Goal: Information Seeking & Learning: Learn about a topic

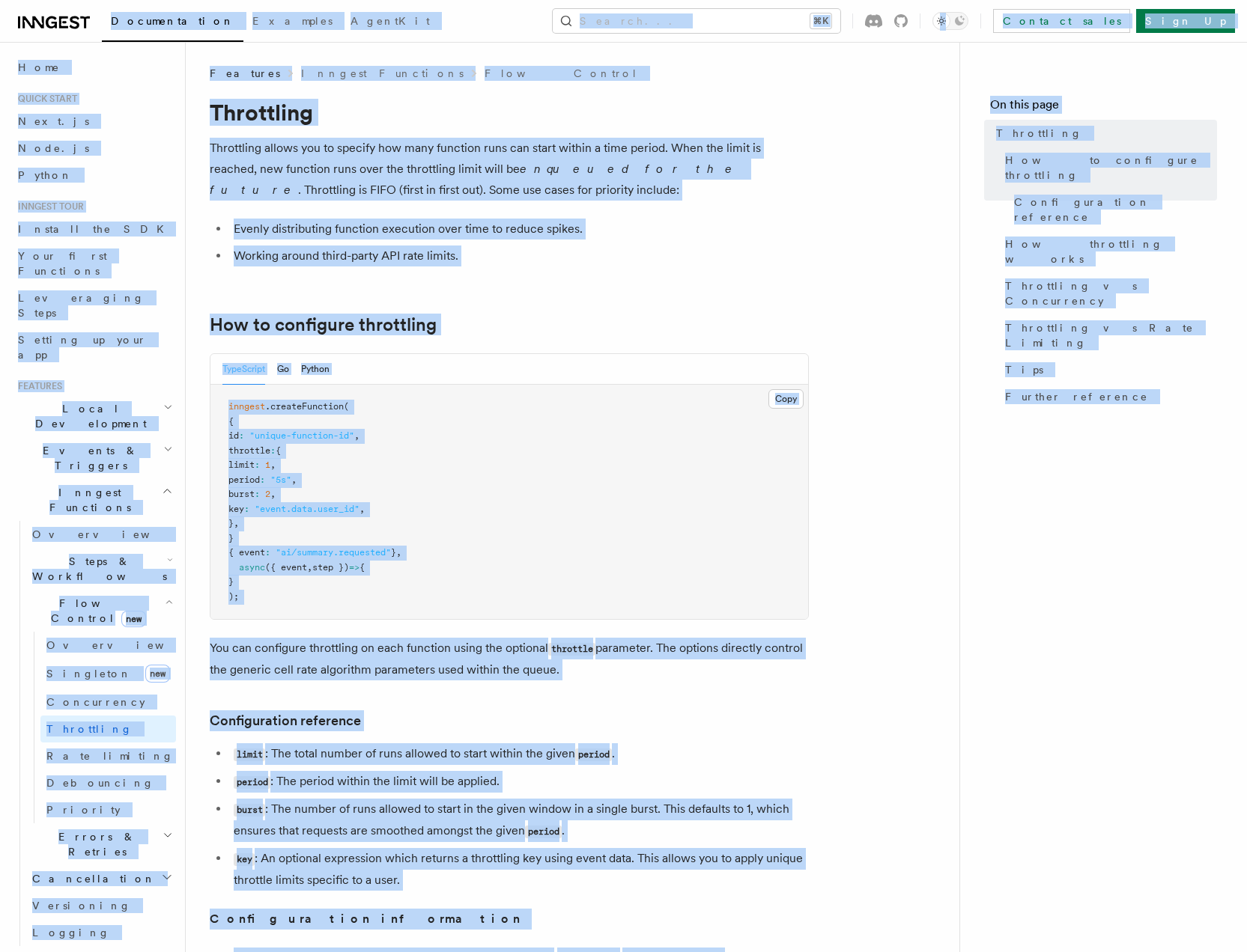
copy div "Documentation Examples AgentKit Search... ⌘K Contact sales Sign Up Search... Do…"
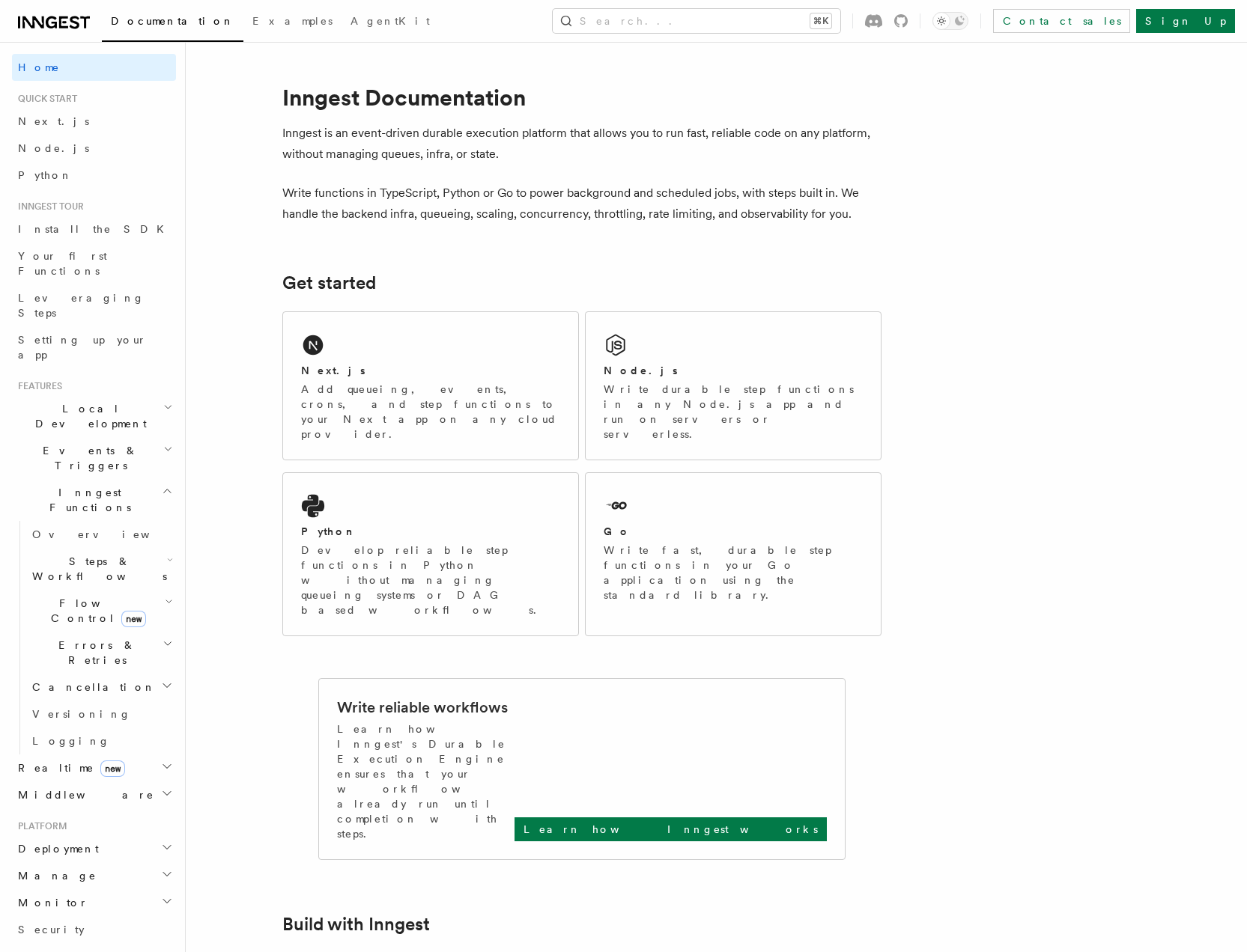
click at [62, 554] on span "Steps & Workflows" at bounding box center [96, 569] width 140 height 30
click at [72, 625] on span "Function steps" at bounding box center [104, 631] width 115 height 12
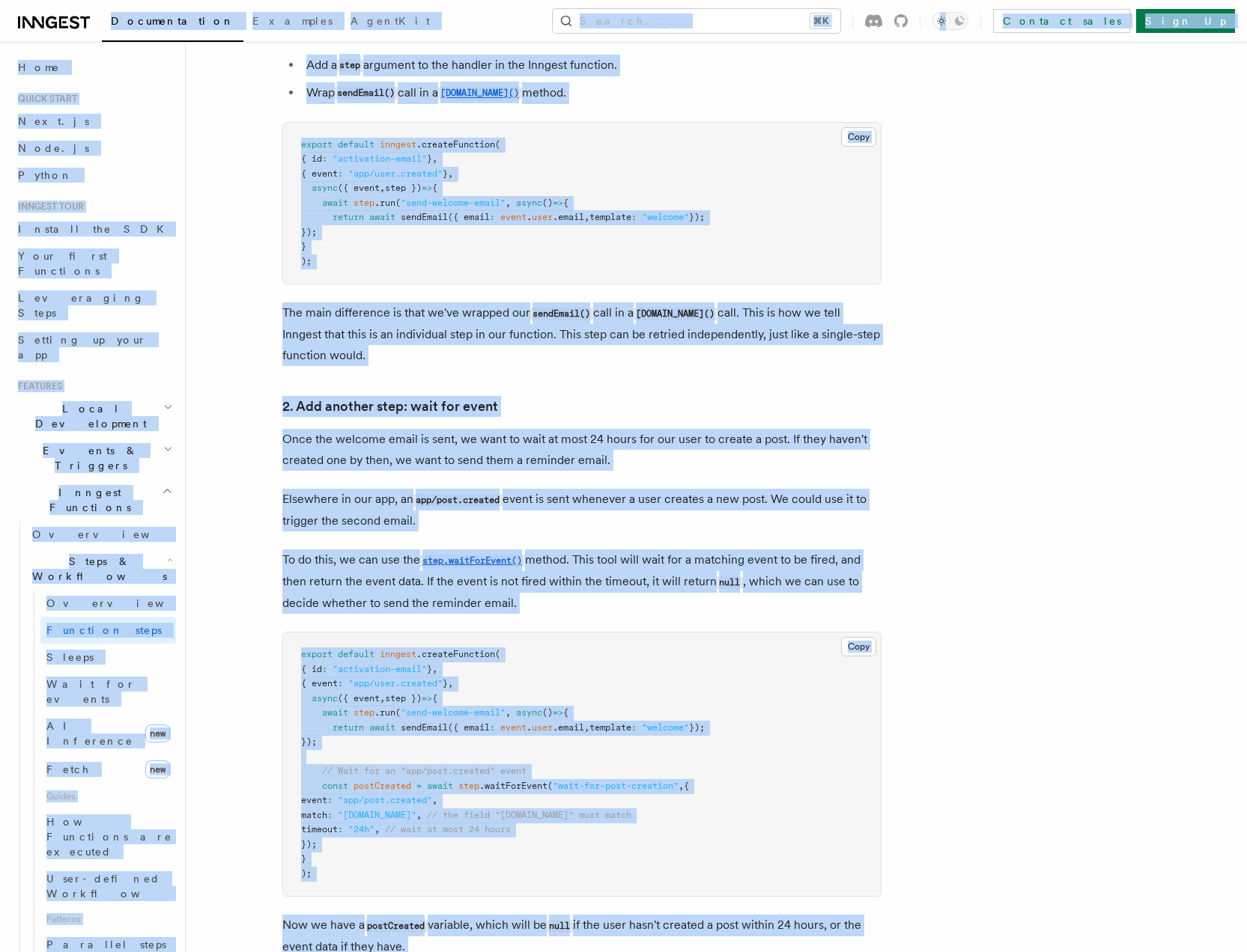
scroll to position [1048, 0]
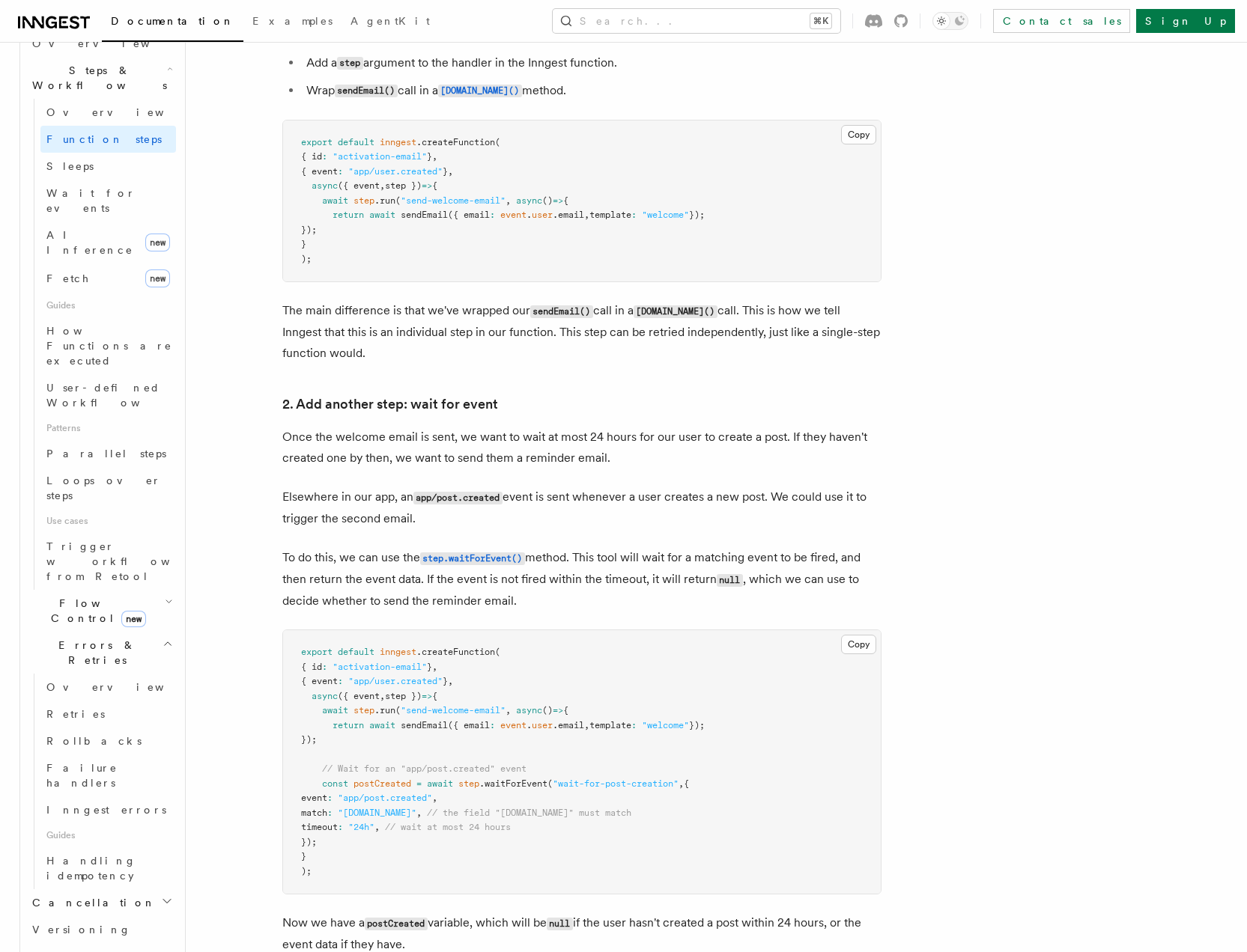
scroll to position [582, 0]
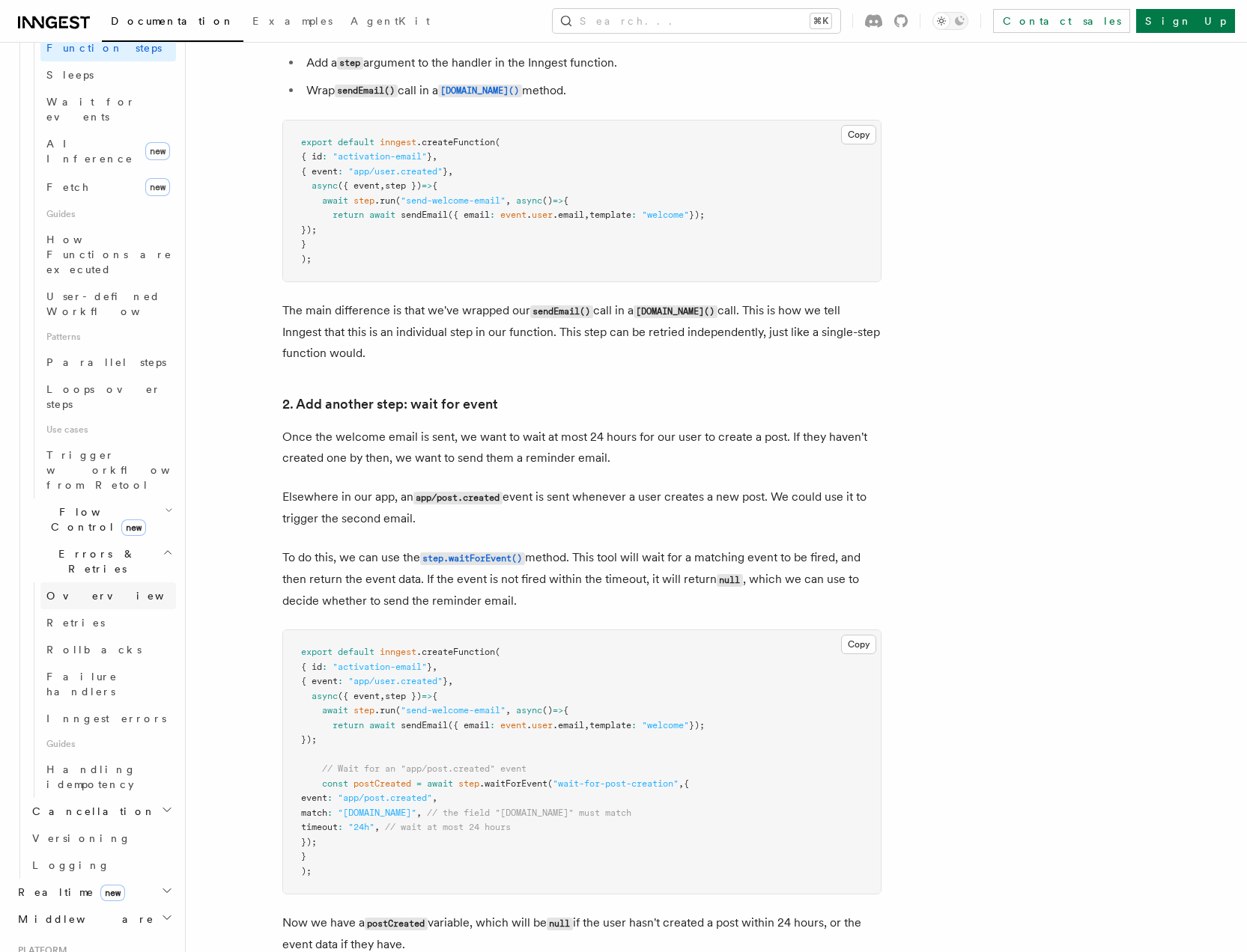
click at [73, 590] on span "Overview" at bounding box center [123, 596] width 154 height 12
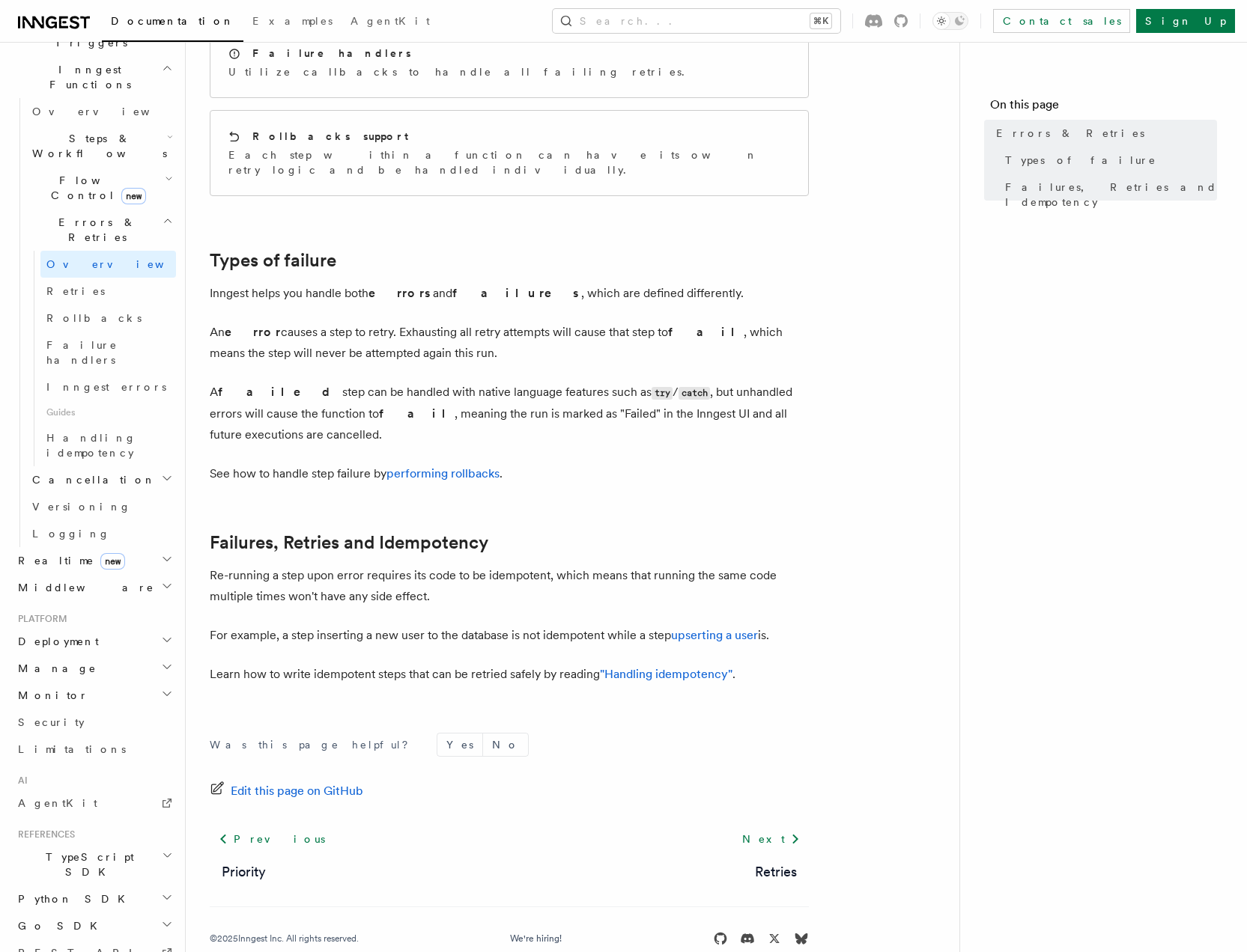
scroll to position [405, 0]
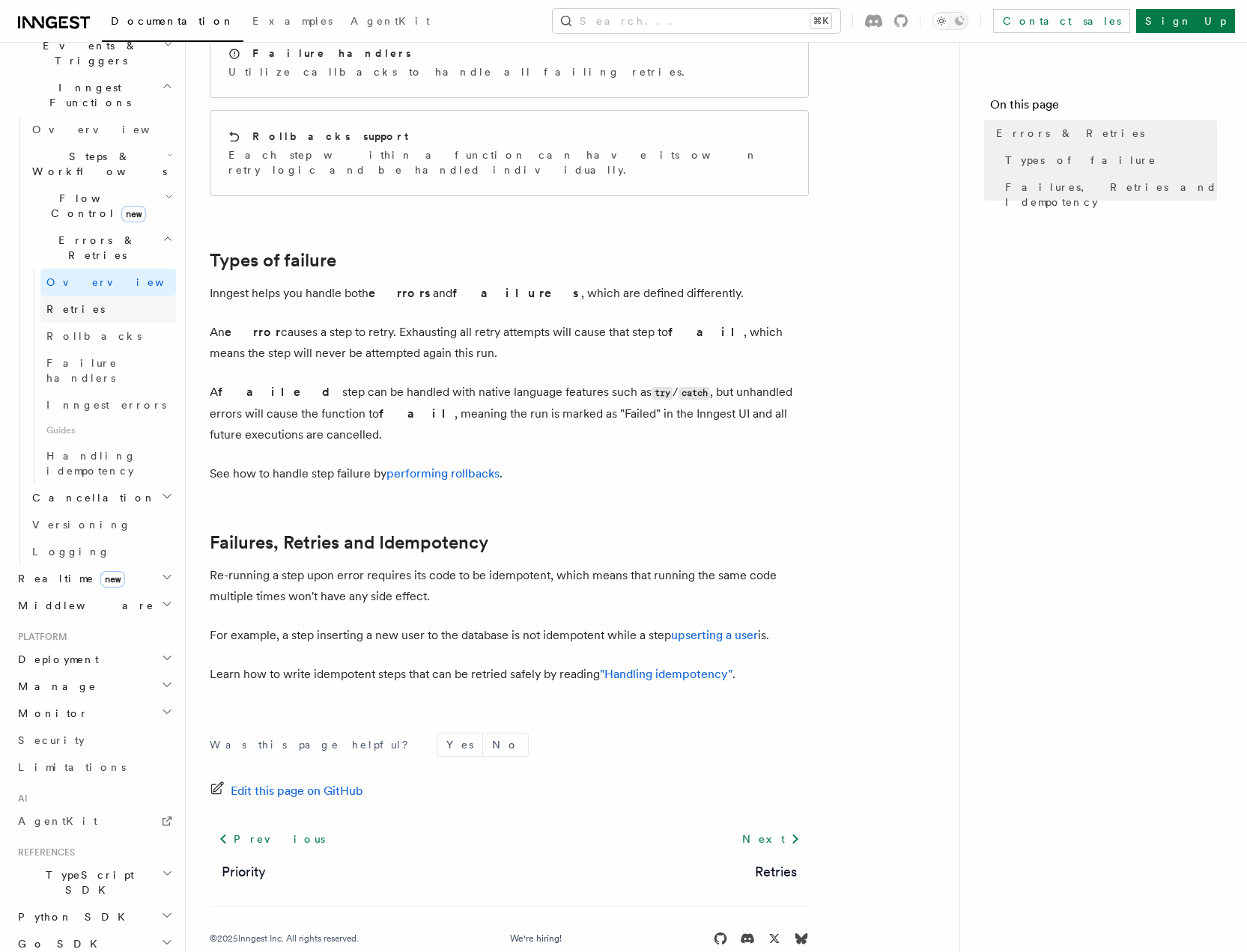
click at [69, 303] on span "Retries" at bounding box center [76, 309] width 59 height 12
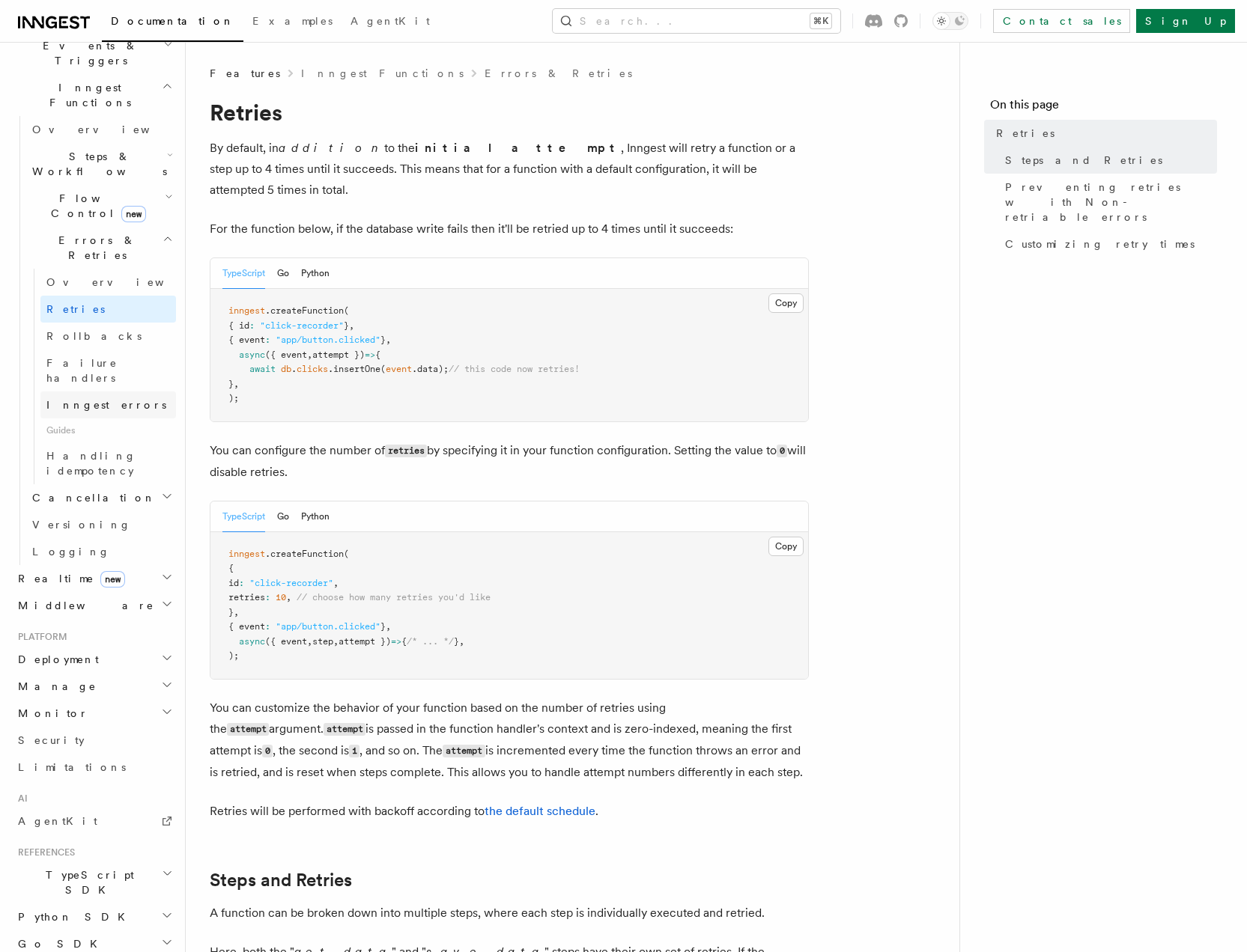
click at [83, 399] on span "Inngest errors" at bounding box center [106, 405] width 120 height 12
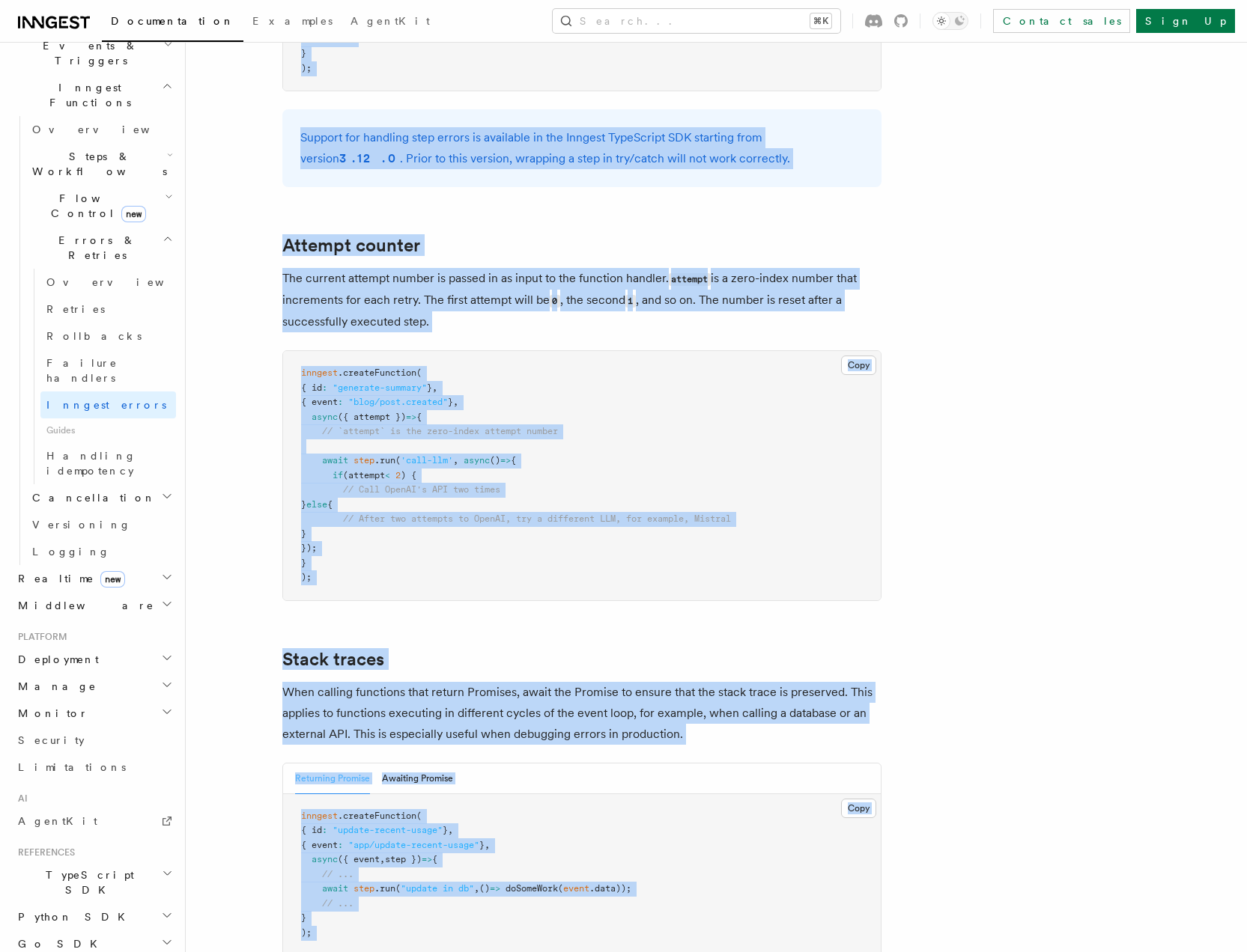
scroll to position [3109, 0]
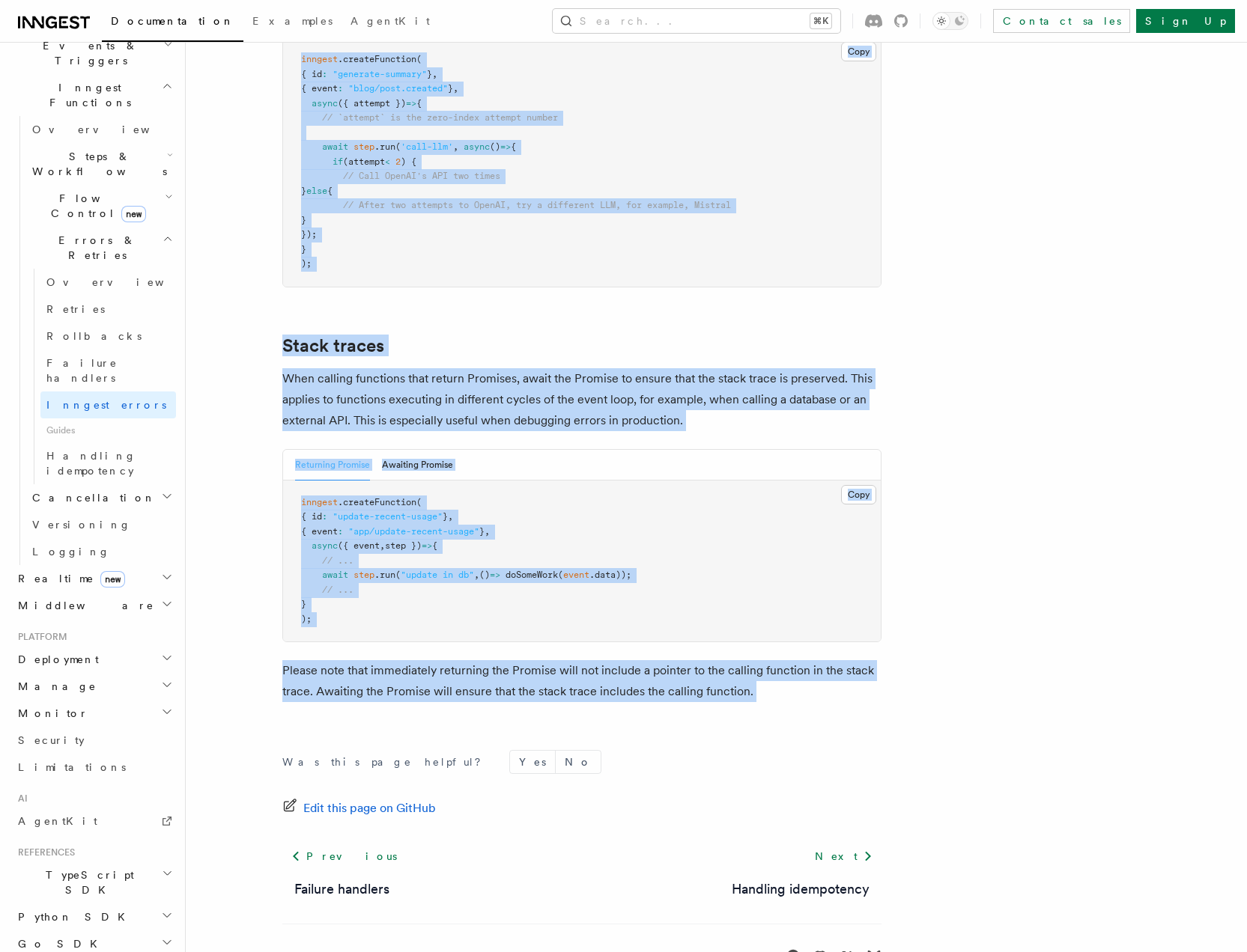
drag, startPoint x: 288, startPoint y: 116, endPoint x: 834, endPoint y: 675, distance: 781.4
copy article "nngest Errors Inngest automatically handles errors and retries for you. You can…"
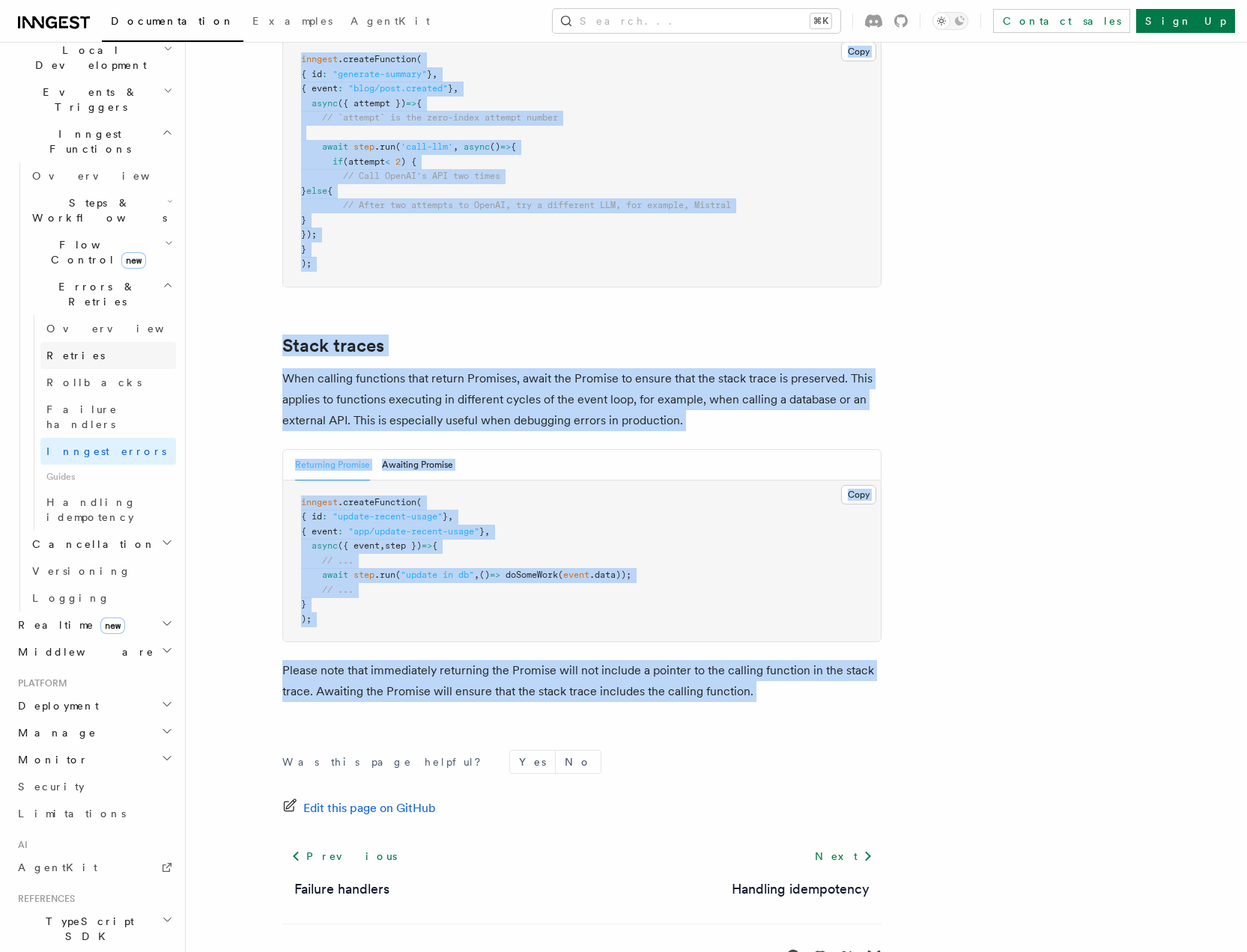
scroll to position [325, 0]
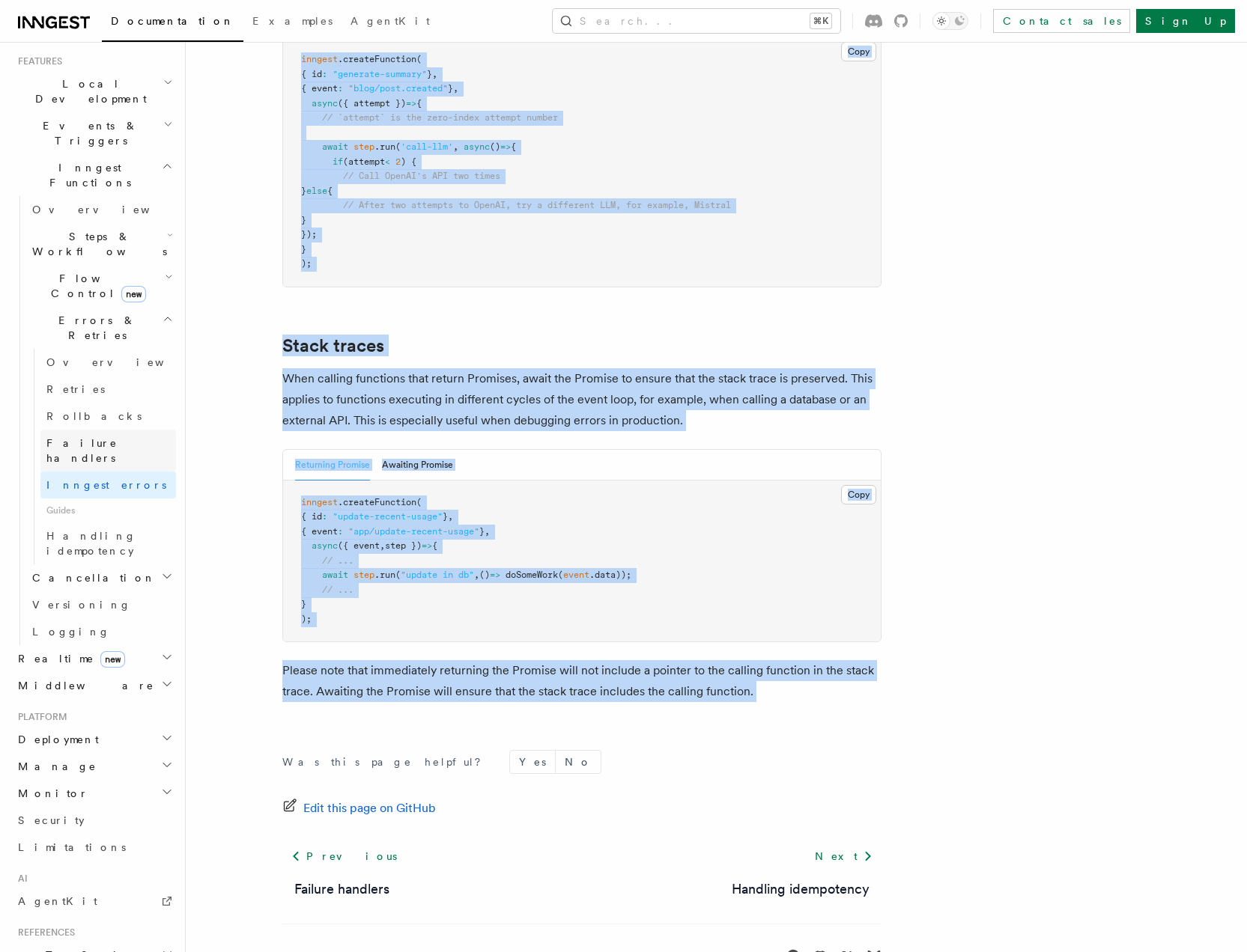
click at [109, 437] on span "Failure handlers" at bounding box center [82, 450] width 72 height 27
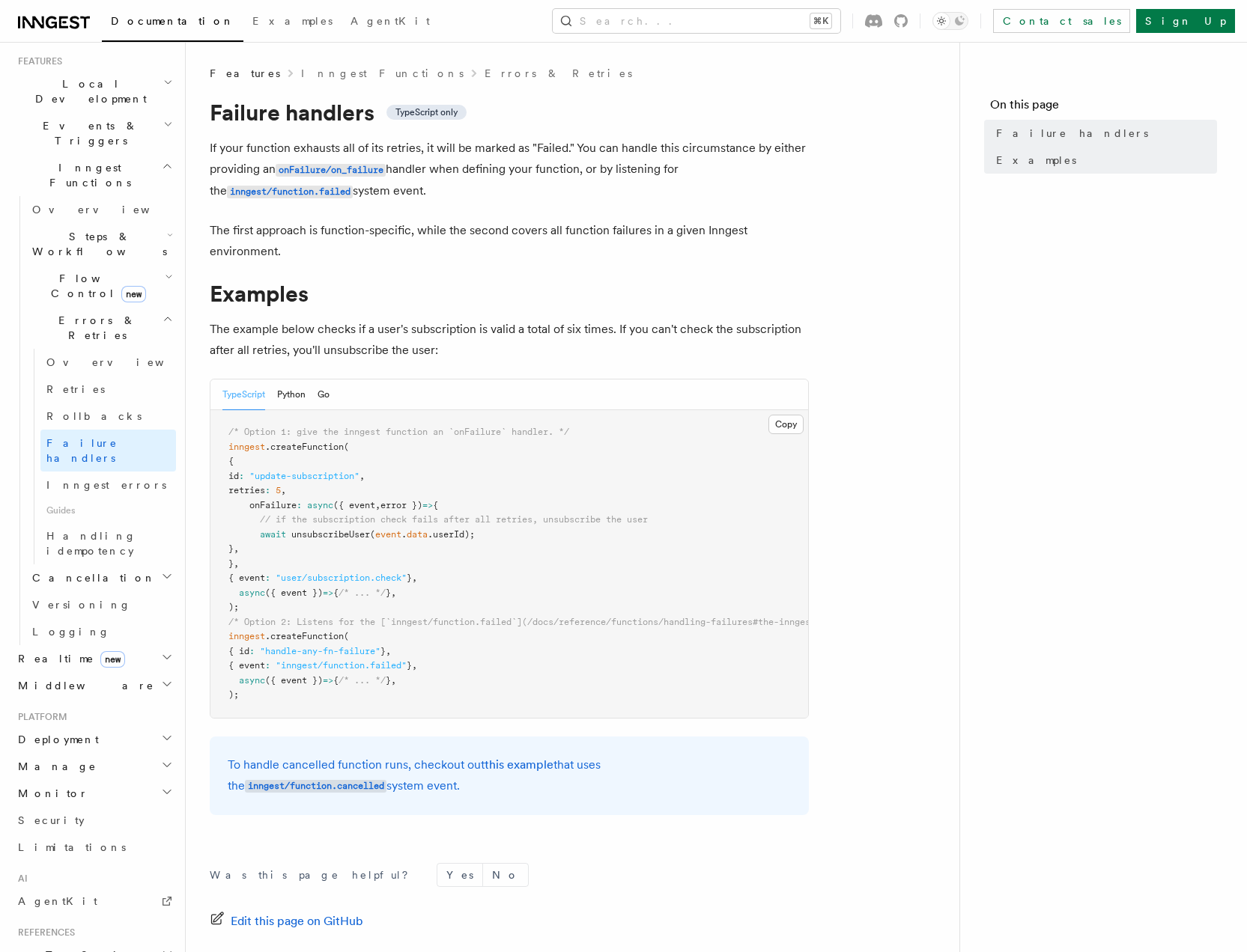
click at [198, 190] on div "Features Inngest Functions Errors & Retries Failure handlers TypeScript only If…" at bounding box center [596, 556] width 821 height 1112
drag, startPoint x: 218, startPoint y: 108, endPoint x: 288, endPoint y: 169, distance: 92.8
click at [290, 173] on article "Features Inngest Functions Errors & Retries Failure handlers TypeScript only If…" at bounding box center [572, 588] width 726 height 1047
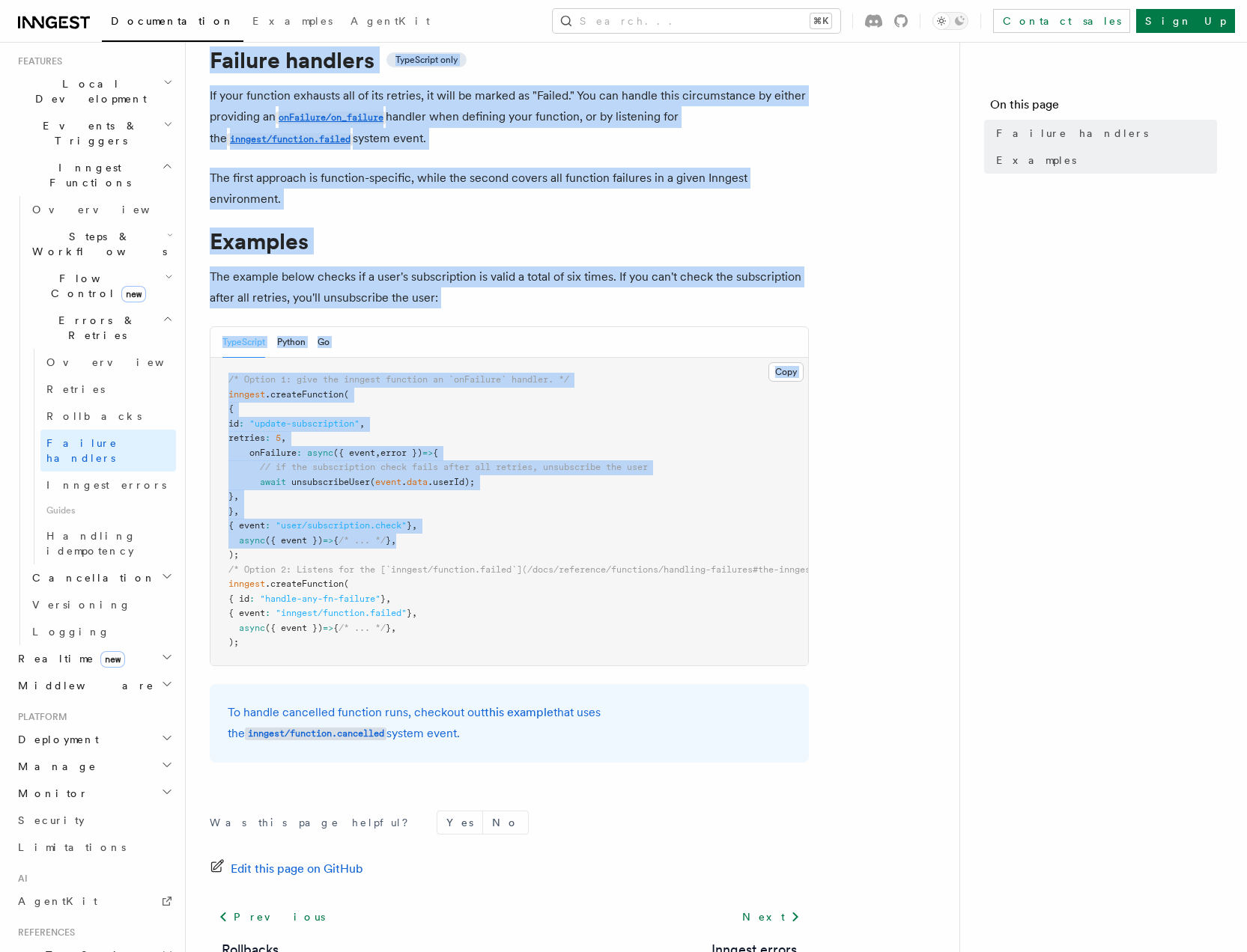
scroll to position [172, 0]
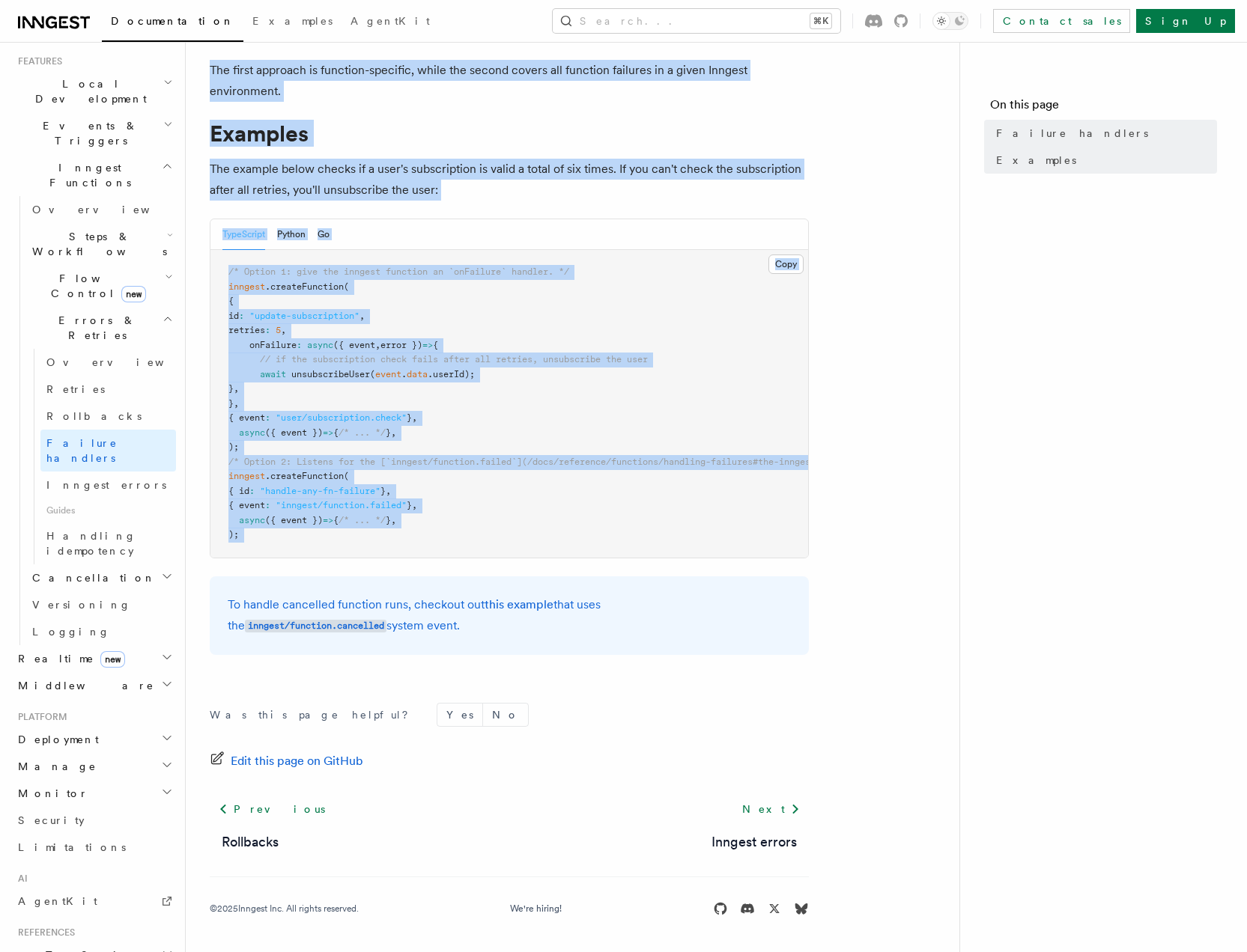
drag, startPoint x: 212, startPoint y: 116, endPoint x: 433, endPoint y: 567, distance: 502.2
click at [433, 567] on article "Features Inngest Functions Errors & Retries Failure handlers TypeScript only If…" at bounding box center [572, 429] width 726 height 1047
copy article "Failure handlers TypeScript only If your function exhausts all of its retries, …"
click at [63, 383] on span "Retries" at bounding box center [76, 389] width 59 height 12
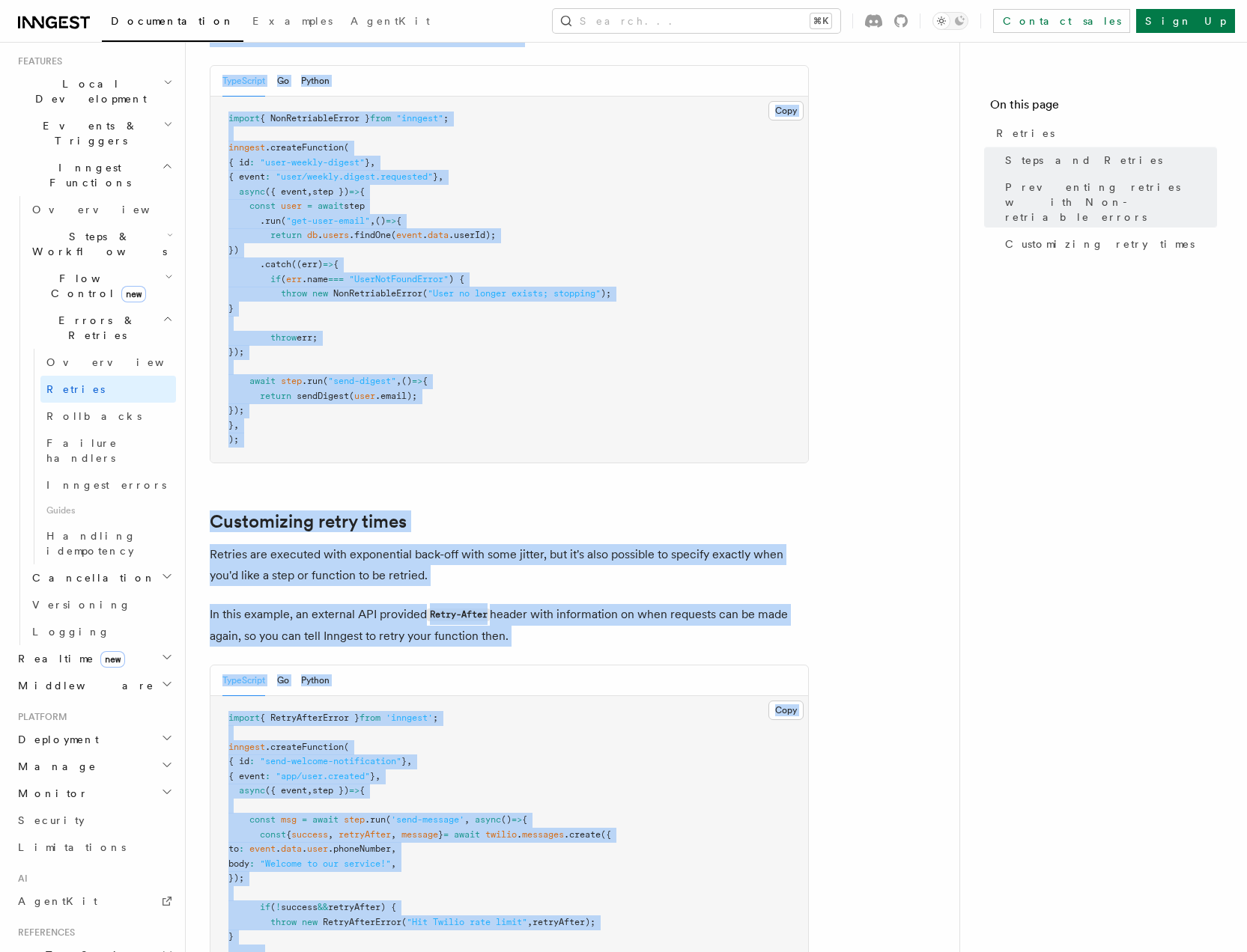
scroll to position [1890, 0]
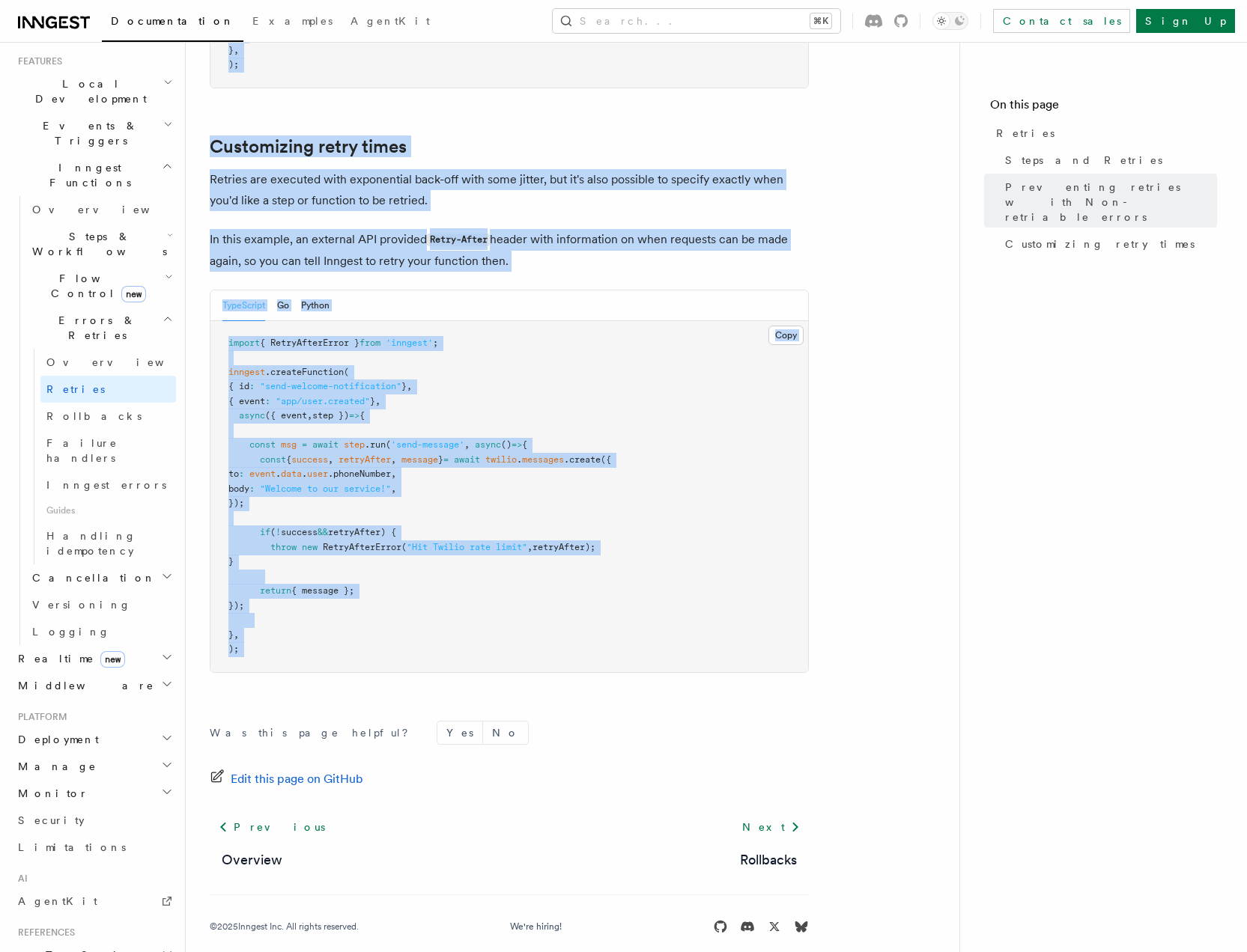
drag, startPoint x: 209, startPoint y: 109, endPoint x: 410, endPoint y: 677, distance: 602.5
copy article "Retries By default, in addition to the initial attempt , Inngest will retry a f…"
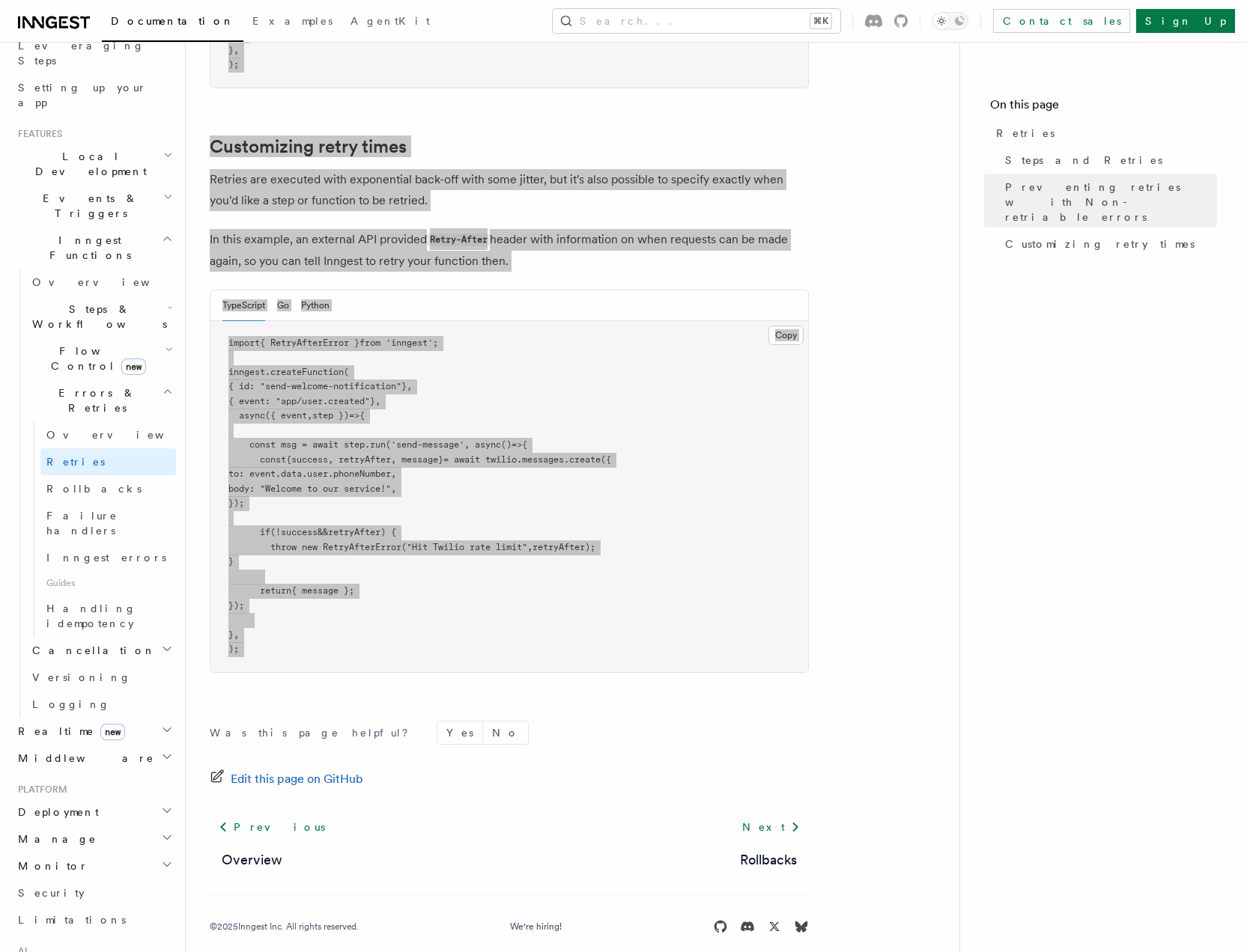
scroll to position [239, 0]
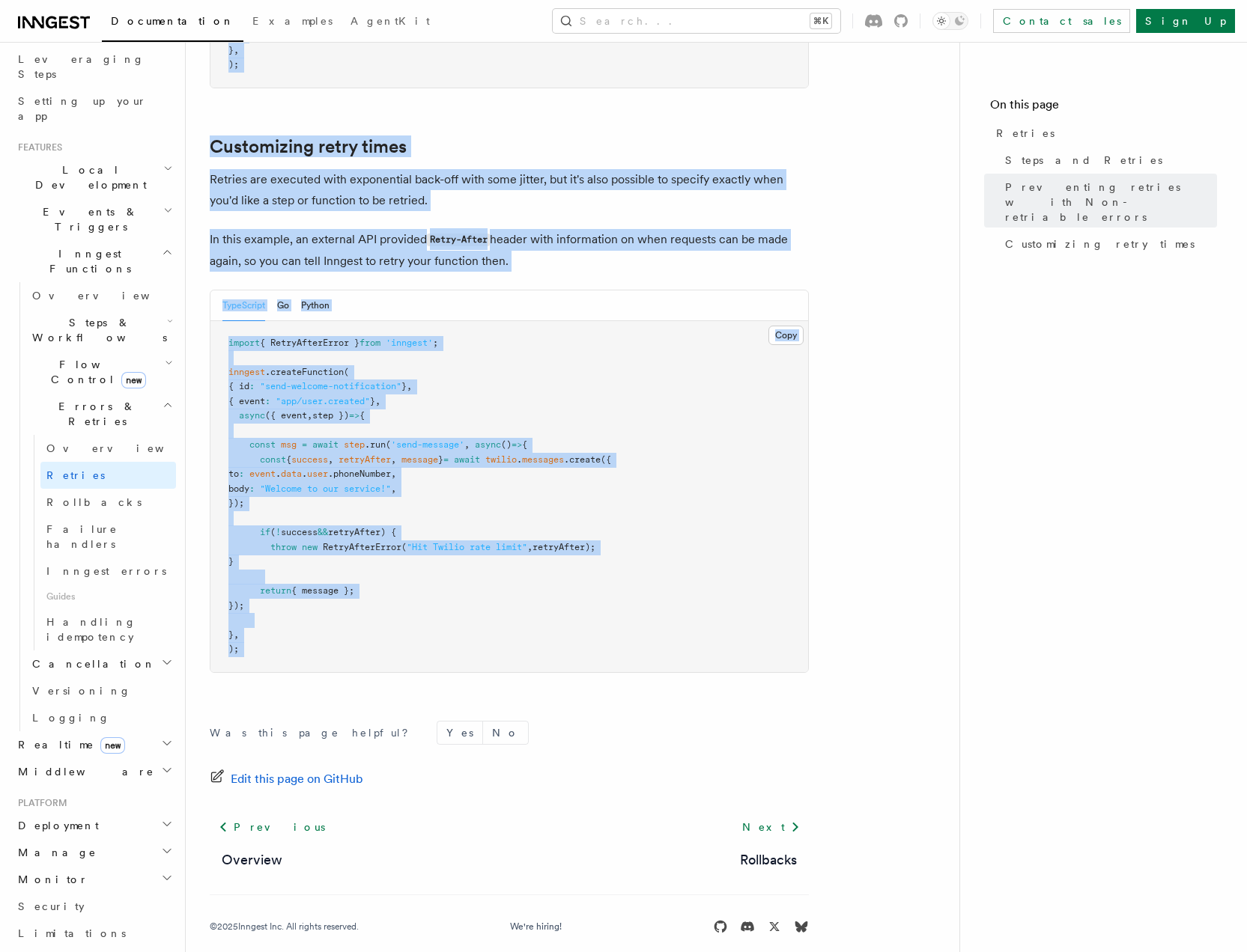
click at [68, 866] on h2 "Monitor" at bounding box center [94, 879] width 164 height 27
click at [41, 737] on span "Realtime new" at bounding box center [68, 744] width 113 height 15
click at [41, 712] on span "Logging" at bounding box center [71, 718] width 78 height 12
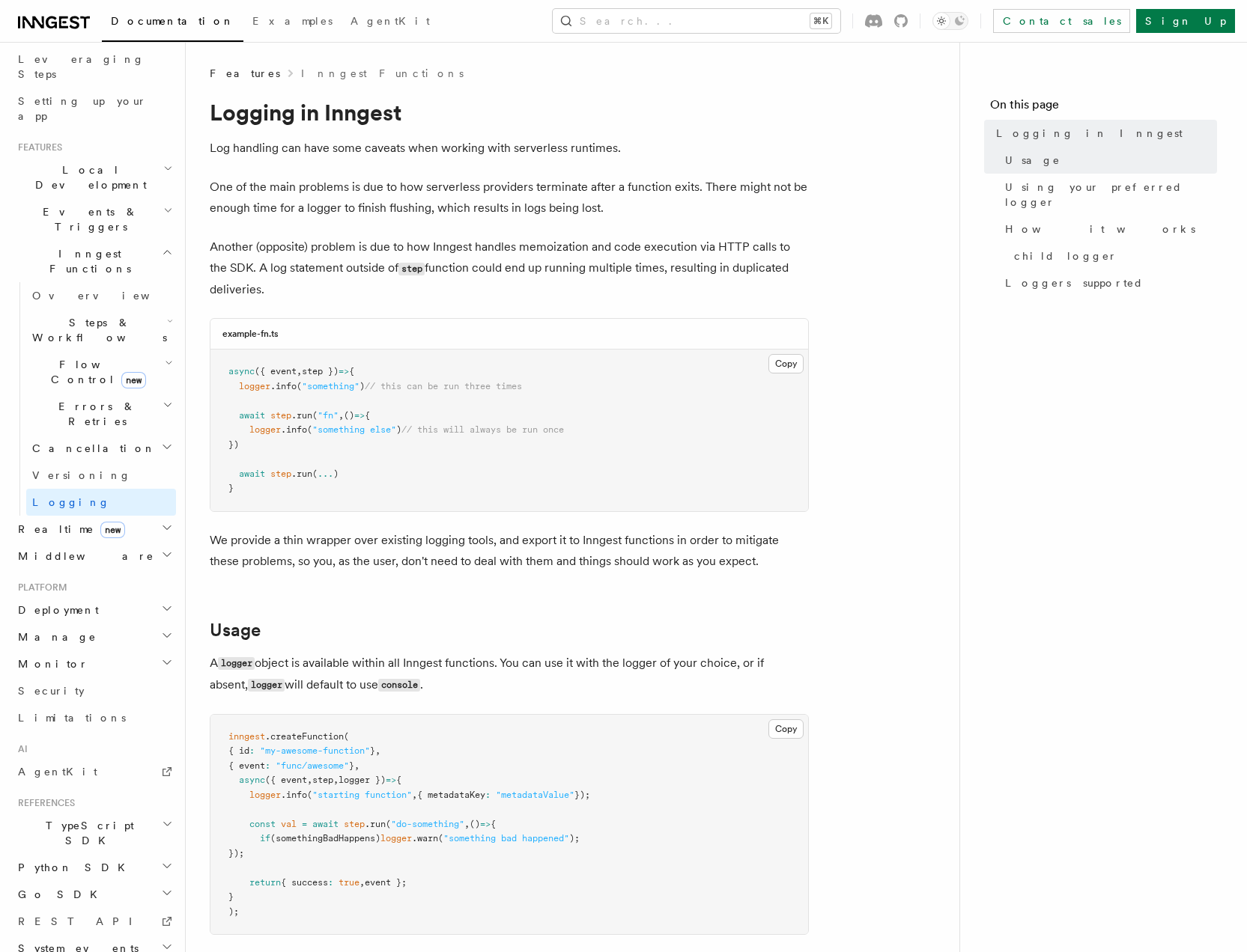
click at [274, 150] on p "Log handling can have some caveats when working with serverless runtimes." at bounding box center [508, 148] width 599 height 21
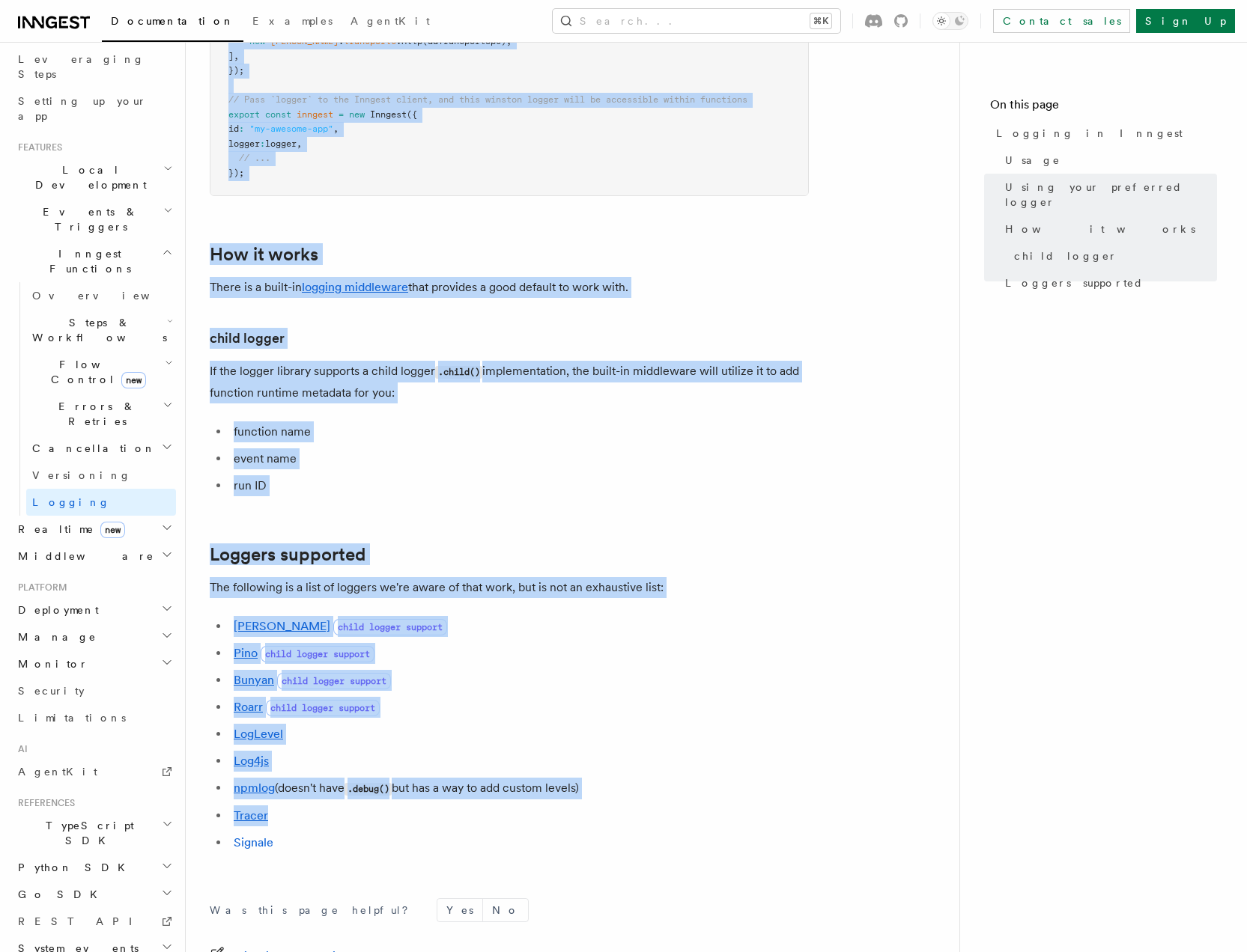
scroll to position [1627, 0]
drag, startPoint x: 212, startPoint y: 118, endPoint x: 369, endPoint y: 866, distance: 764.3
copy article "Logging in Inngest Log handling can have some caveats when working with serverl…"
click at [48, 656] on span "Monitor" at bounding box center [50, 663] width 77 height 15
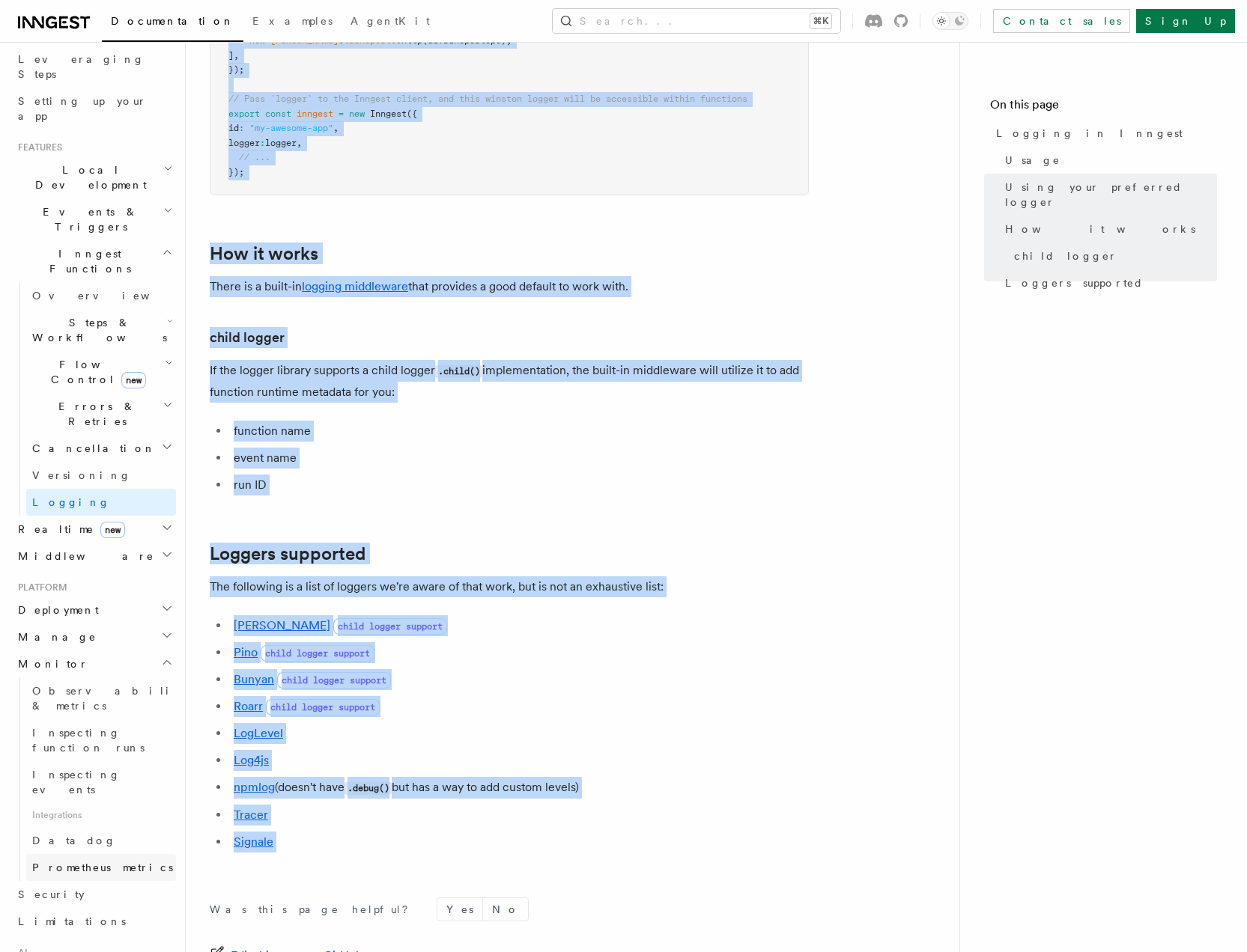
click at [72, 862] on span "Prometheus metrics" at bounding box center [102, 868] width 140 height 12
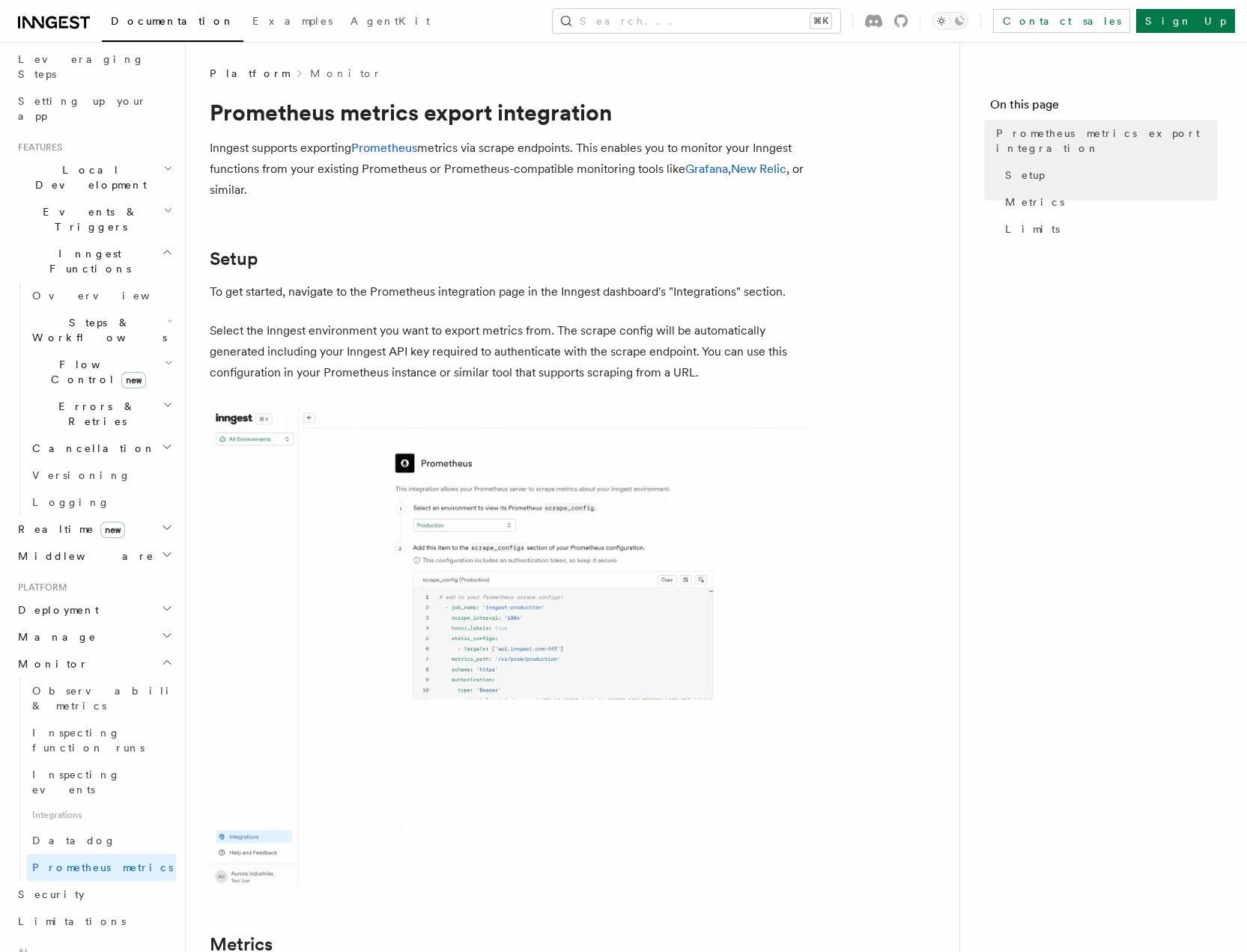
click at [236, 187] on p "Inngest supports exporting Prometheus metrics via scrape endpoints. This enable…" at bounding box center [508, 169] width 599 height 63
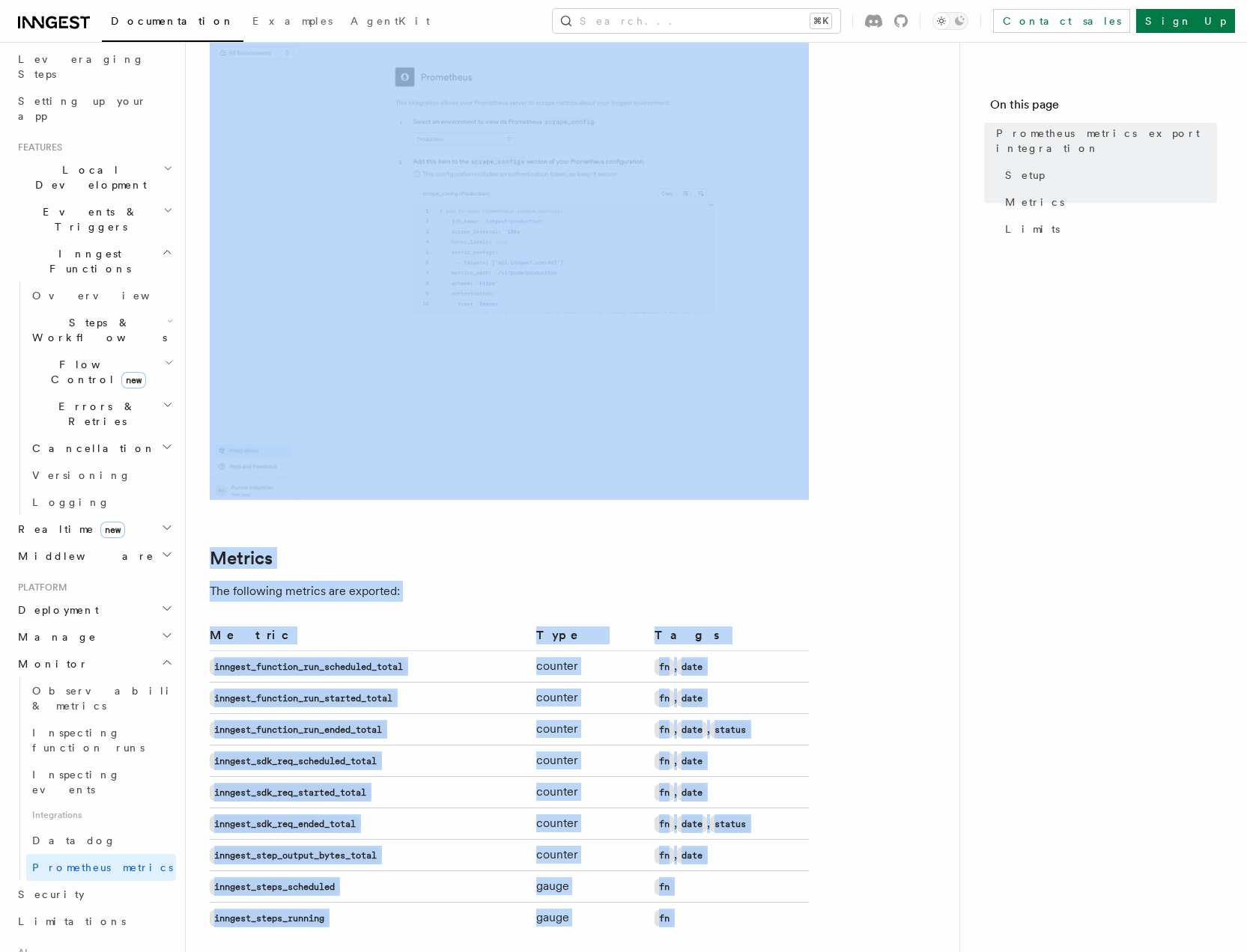
scroll to position [1000, 0]
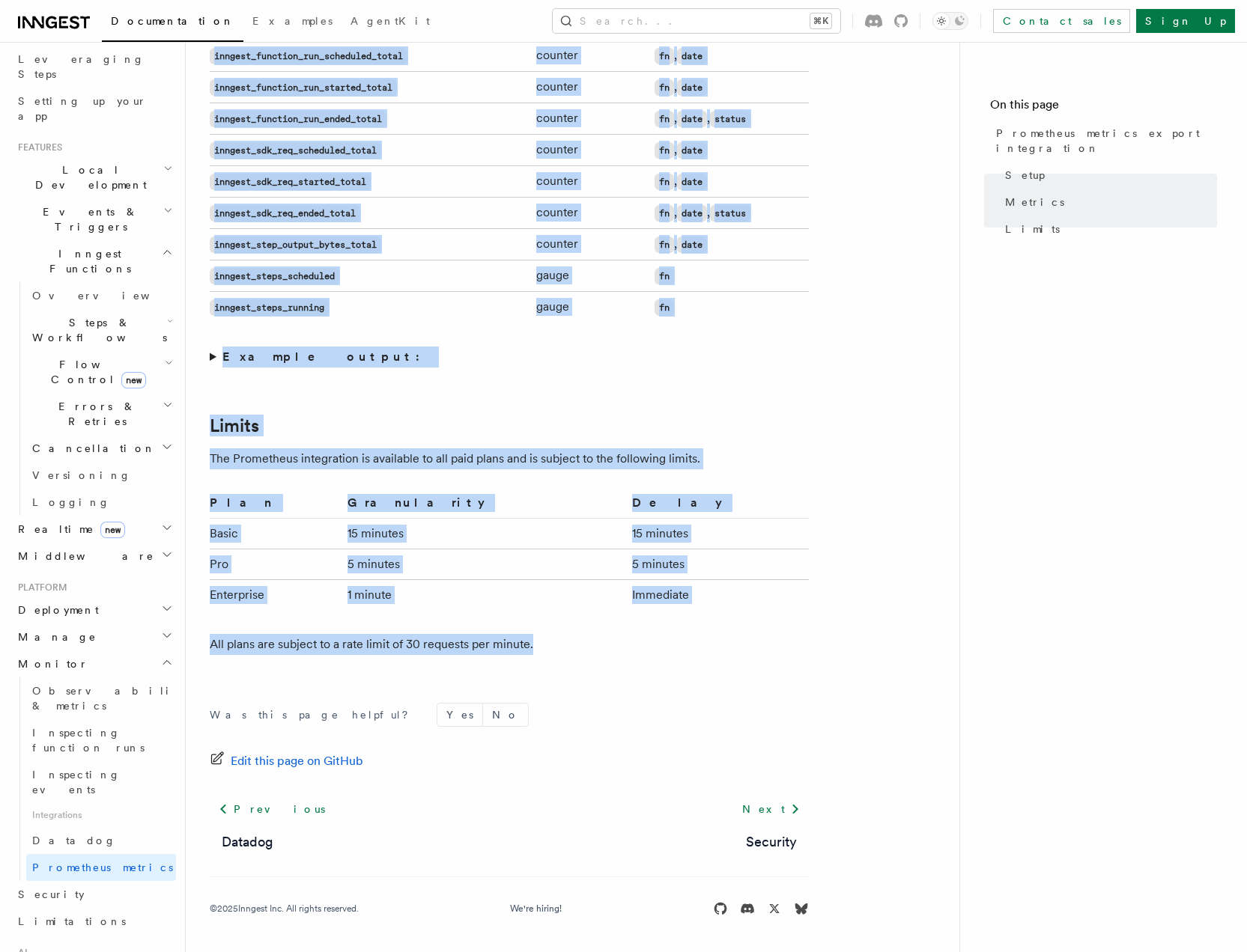
drag, startPoint x: 218, startPoint y: 117, endPoint x: 614, endPoint y: 654, distance: 667.2
click at [614, 654] on article "Platform Monitor Prometheus metrics export integration Inngest supports exporti…" at bounding box center [572, 10] width 726 height 1883
copy article "Prometheus metrics export integration Inngest supports exporting Prometheus met…"
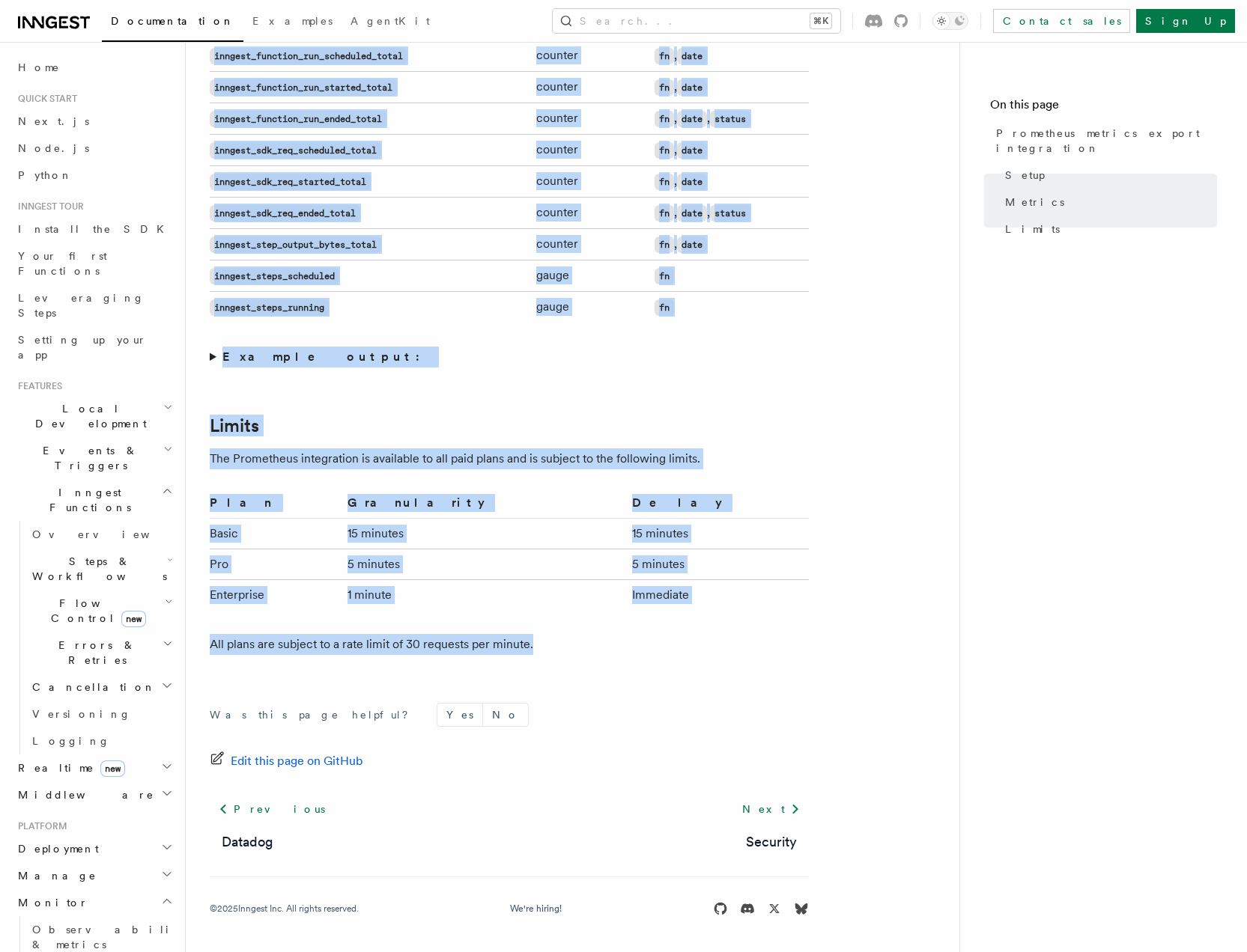
scroll to position [404, 0]
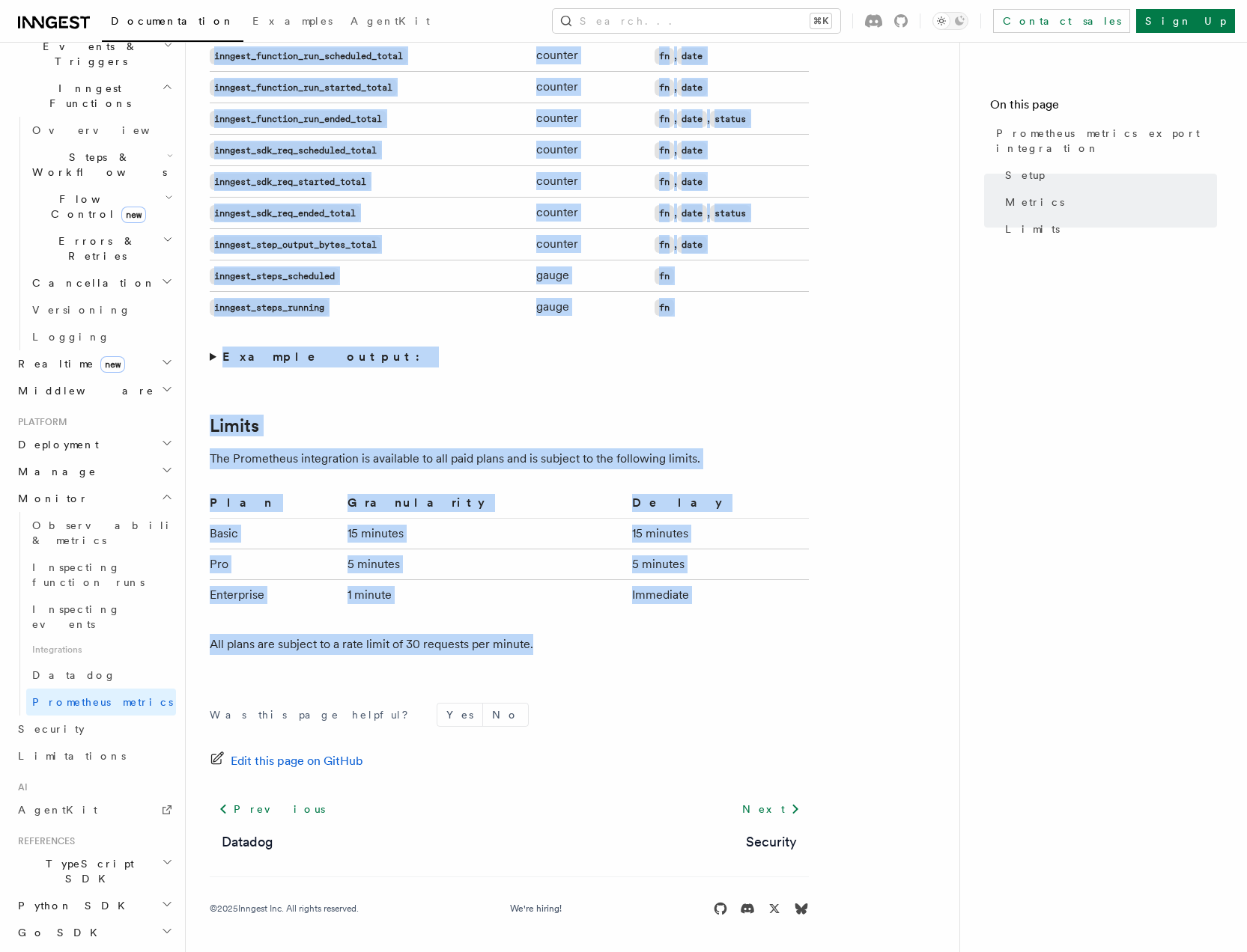
click at [63, 850] on h2 "TypeScript SDK" at bounding box center [94, 871] width 164 height 42
click at [78, 900] on span "Introduction" at bounding box center [85, 906] width 108 height 12
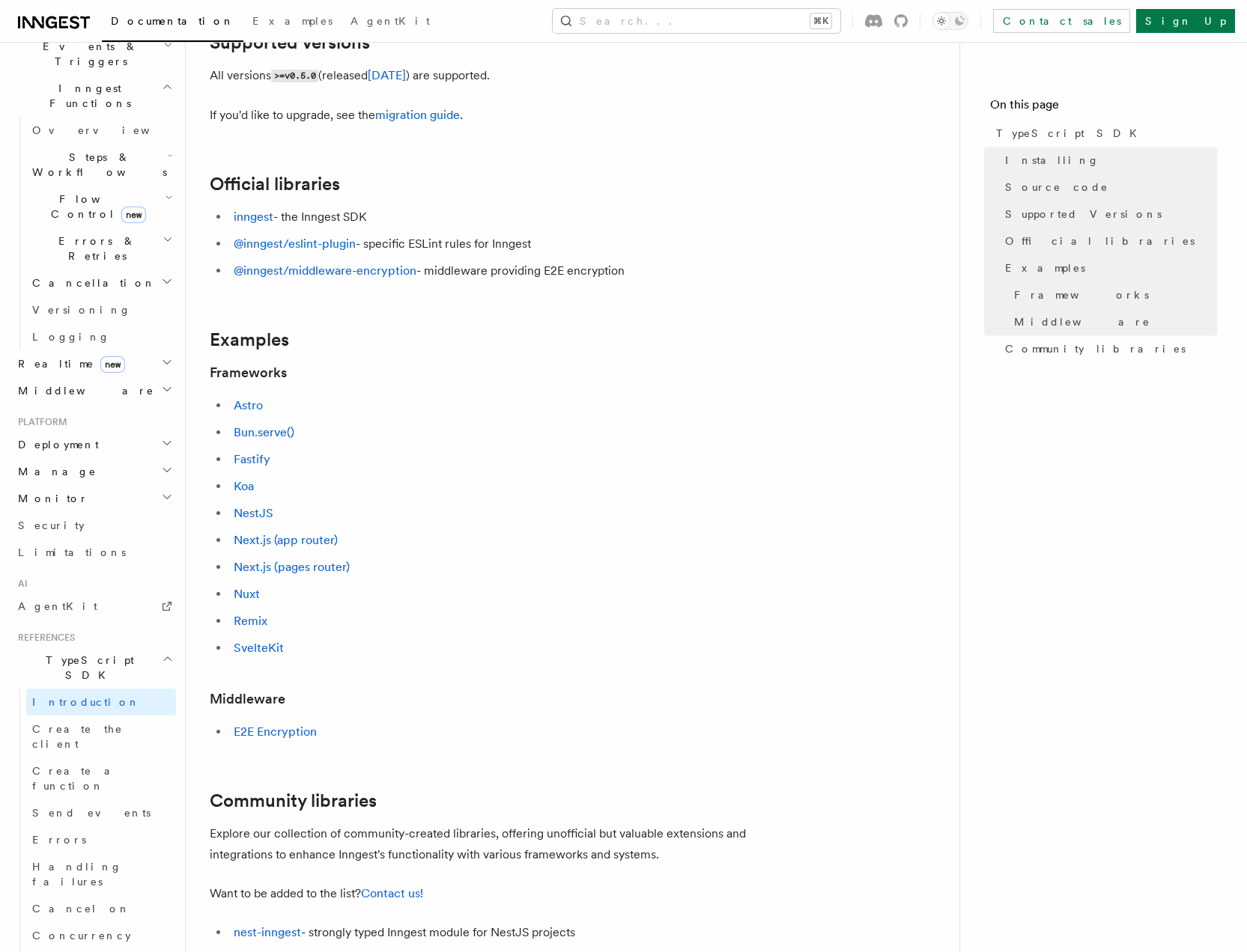
scroll to position [374, 0]
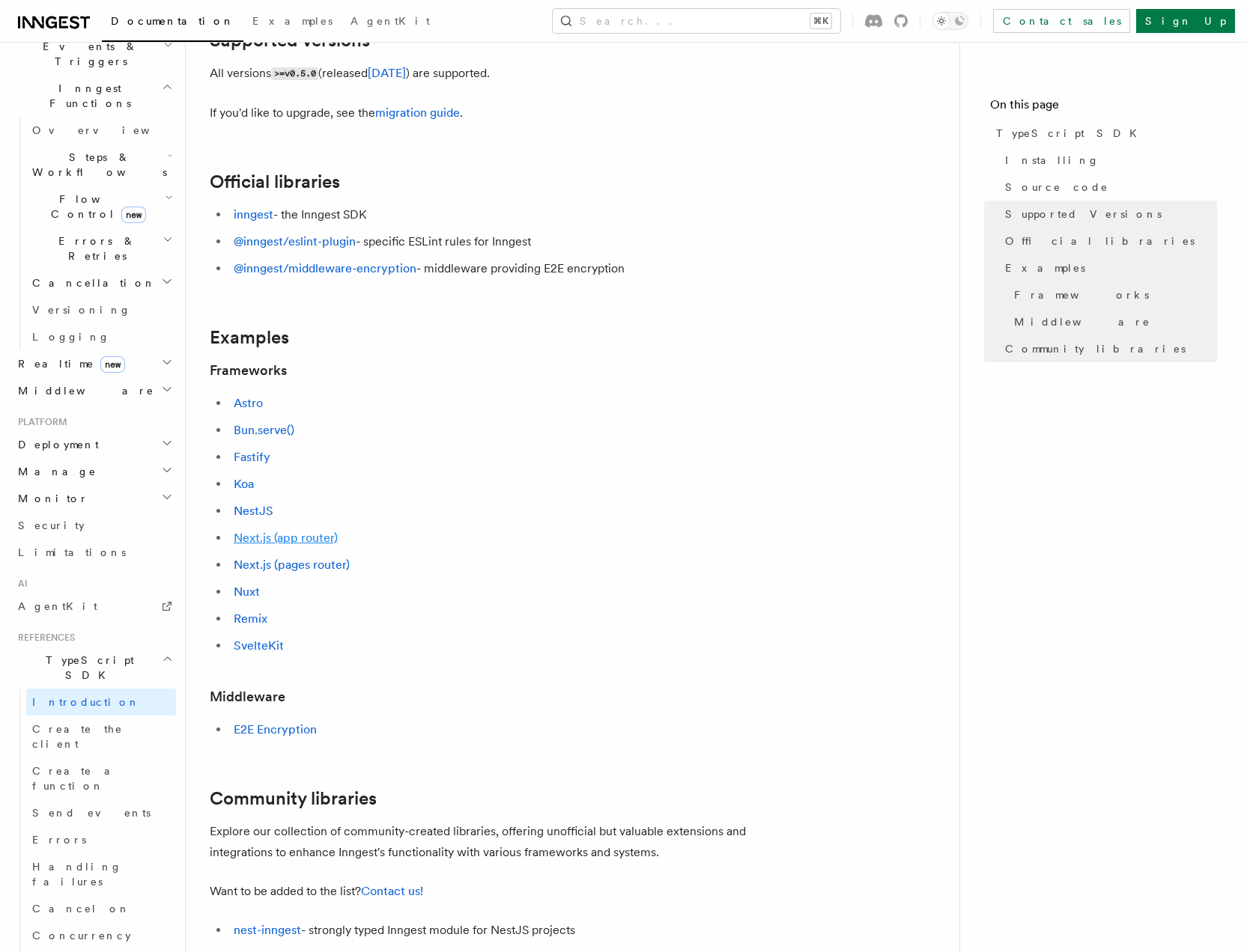
click at [282, 538] on link "Next.js (app router)" at bounding box center [285, 538] width 104 height 15
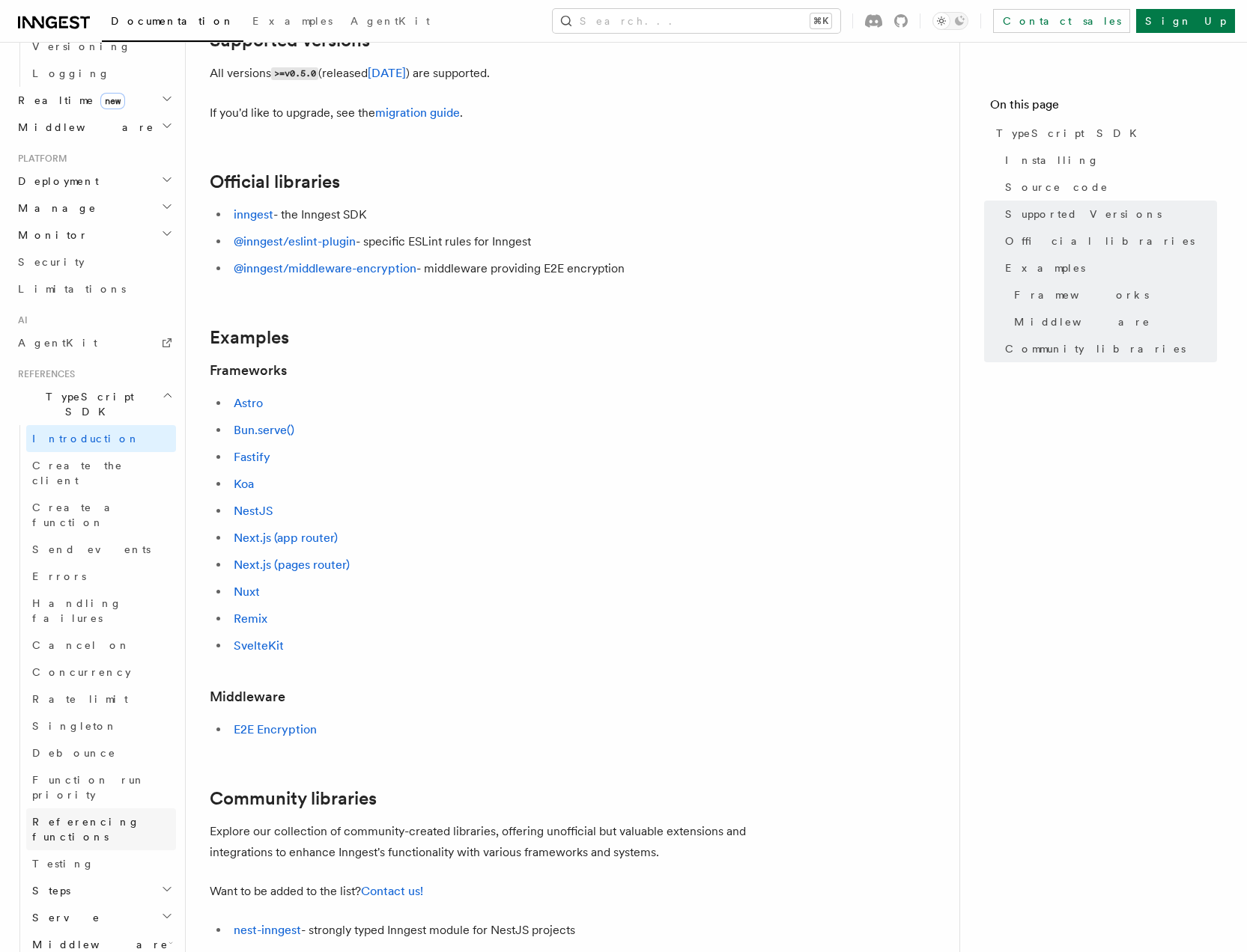
scroll to position [694, 0]
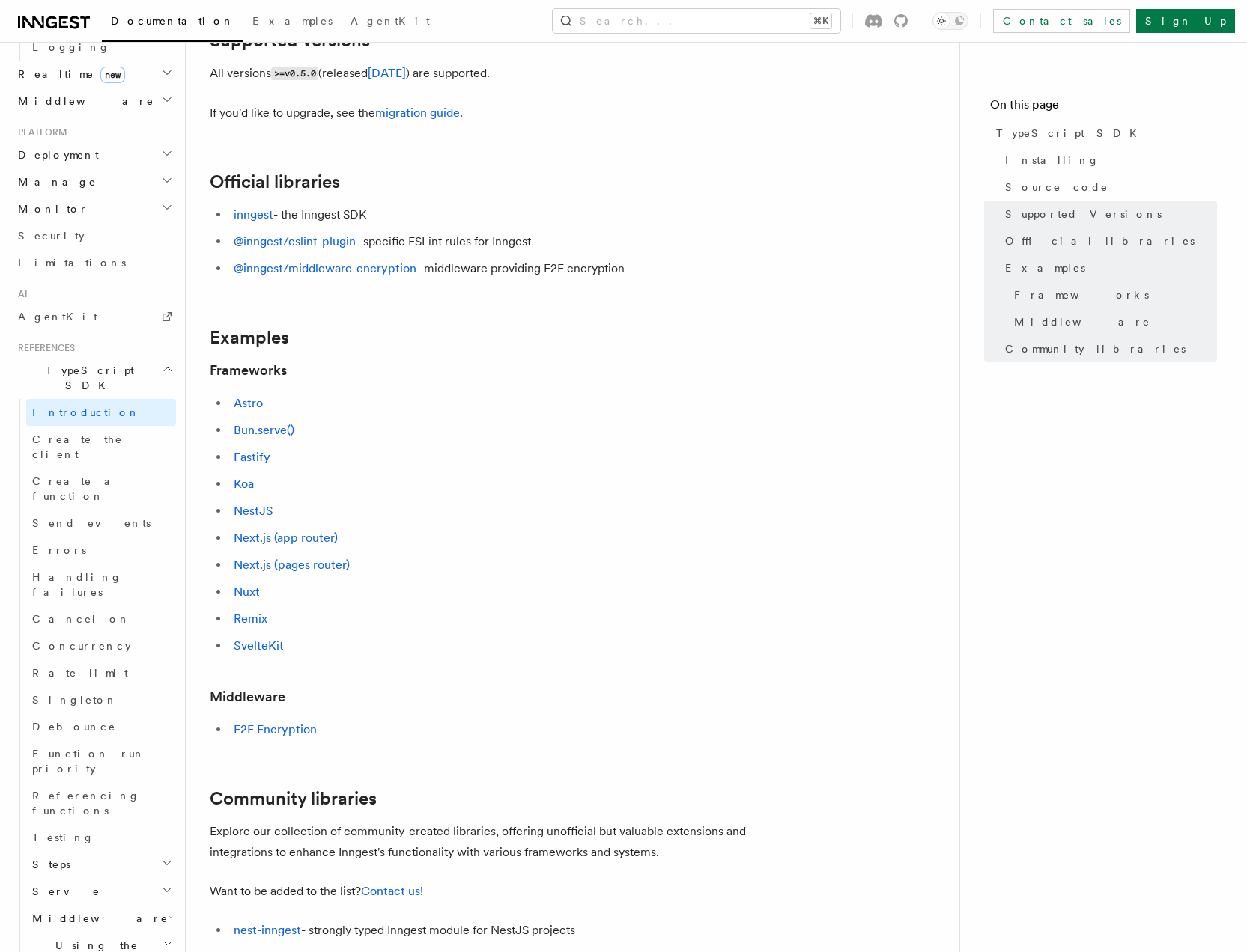
click at [56, 857] on span "Steps" at bounding box center [47, 864] width 44 height 15
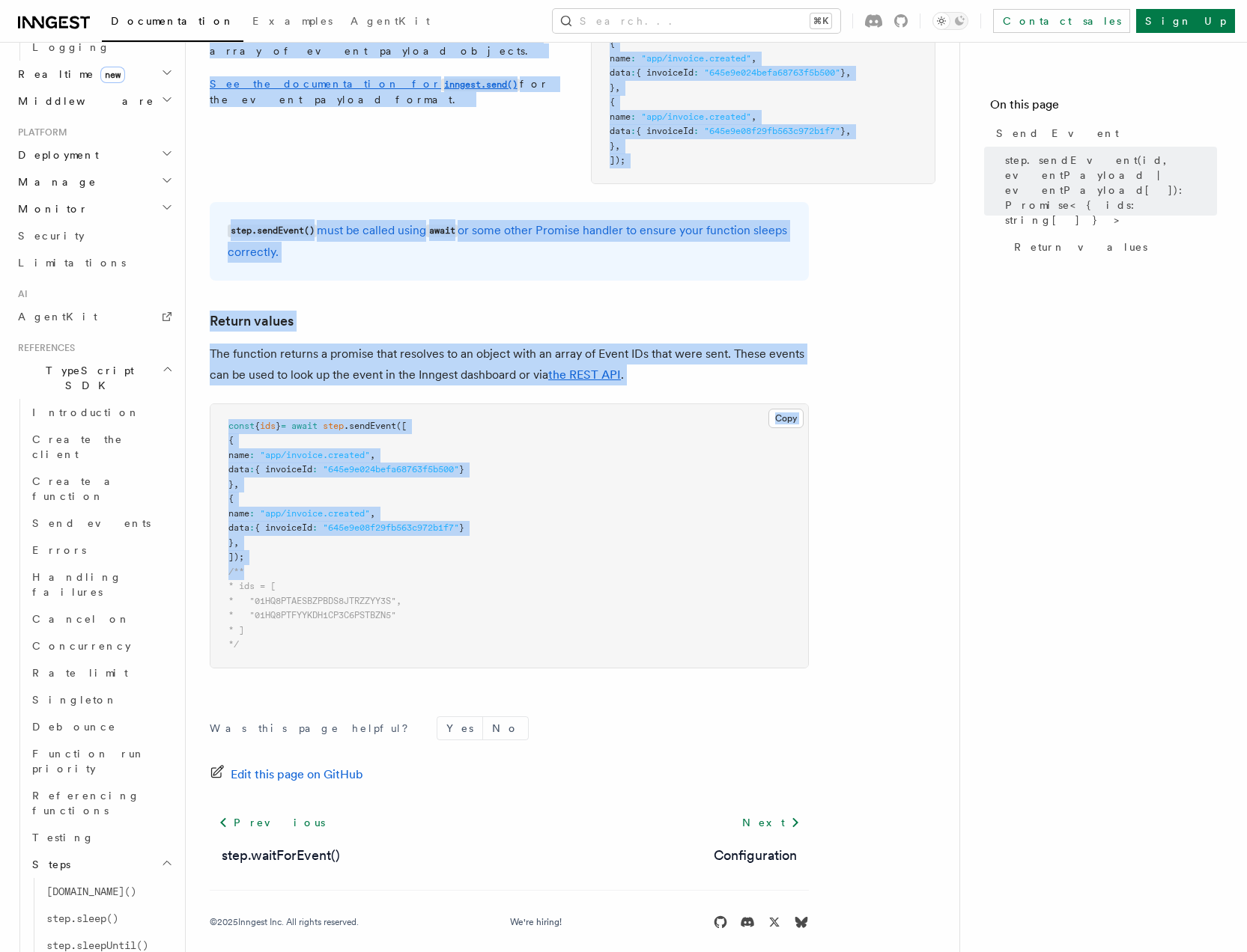
scroll to position [757, 0]
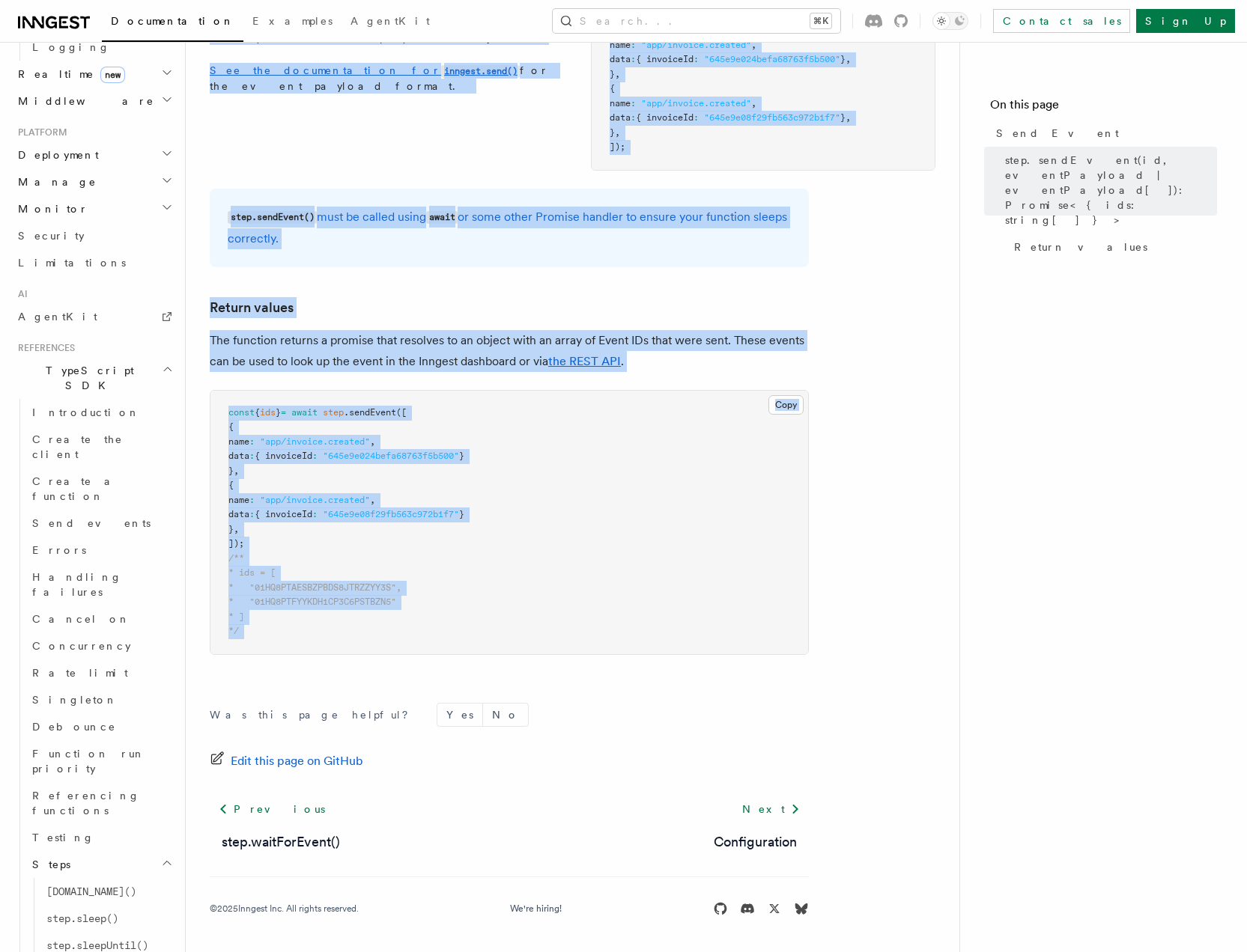
drag, startPoint x: 206, startPoint y: 107, endPoint x: 685, endPoint y: 666, distance: 736.2
click at [690, 667] on div "References TypeScript SDK Steps Send Event Use to send event(s) reliably within…" at bounding box center [596, 97] width 821 height 1709
copy article "Send Event Use to send event(s) reliably within your function. Use this instead…"
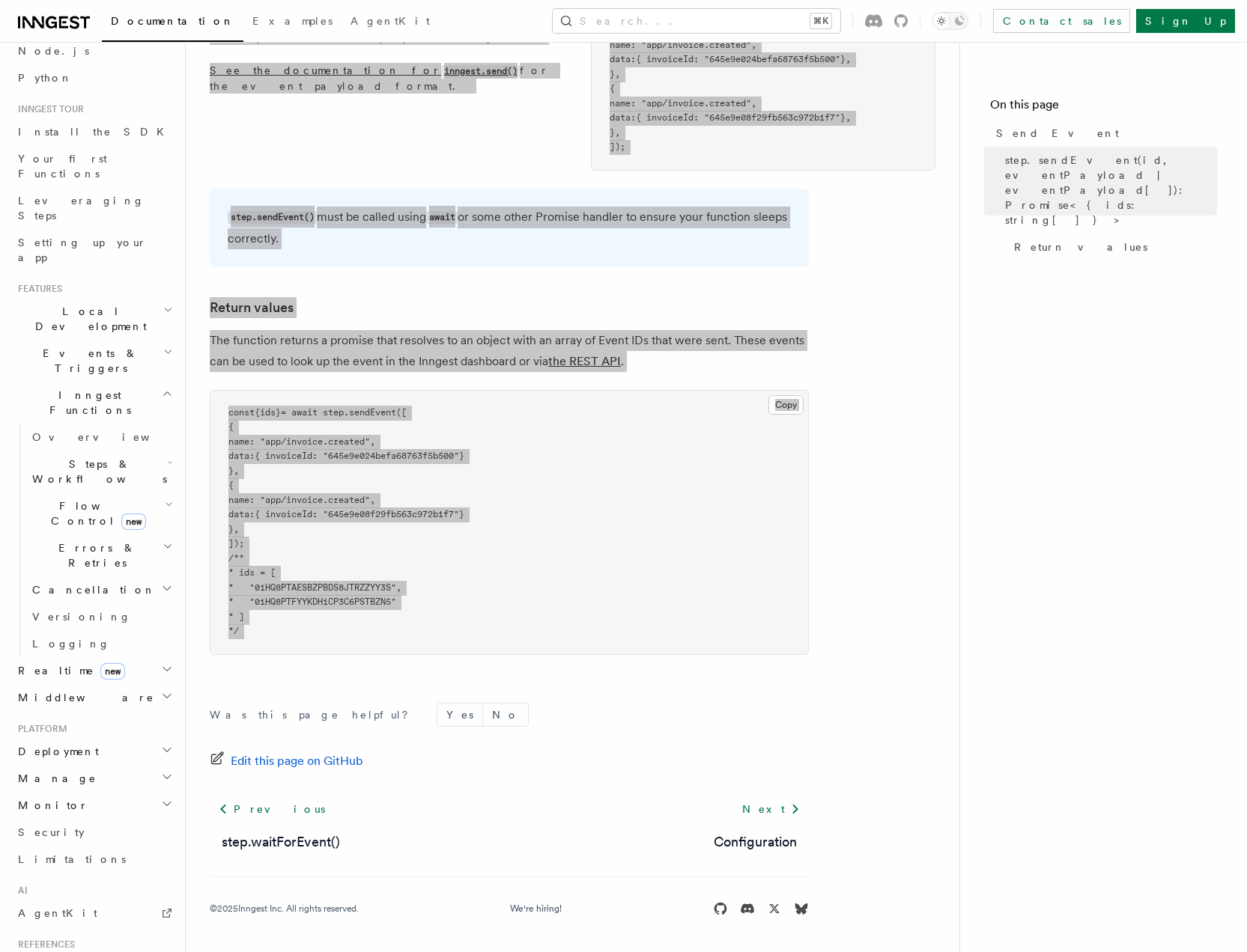
scroll to position [96, 0]
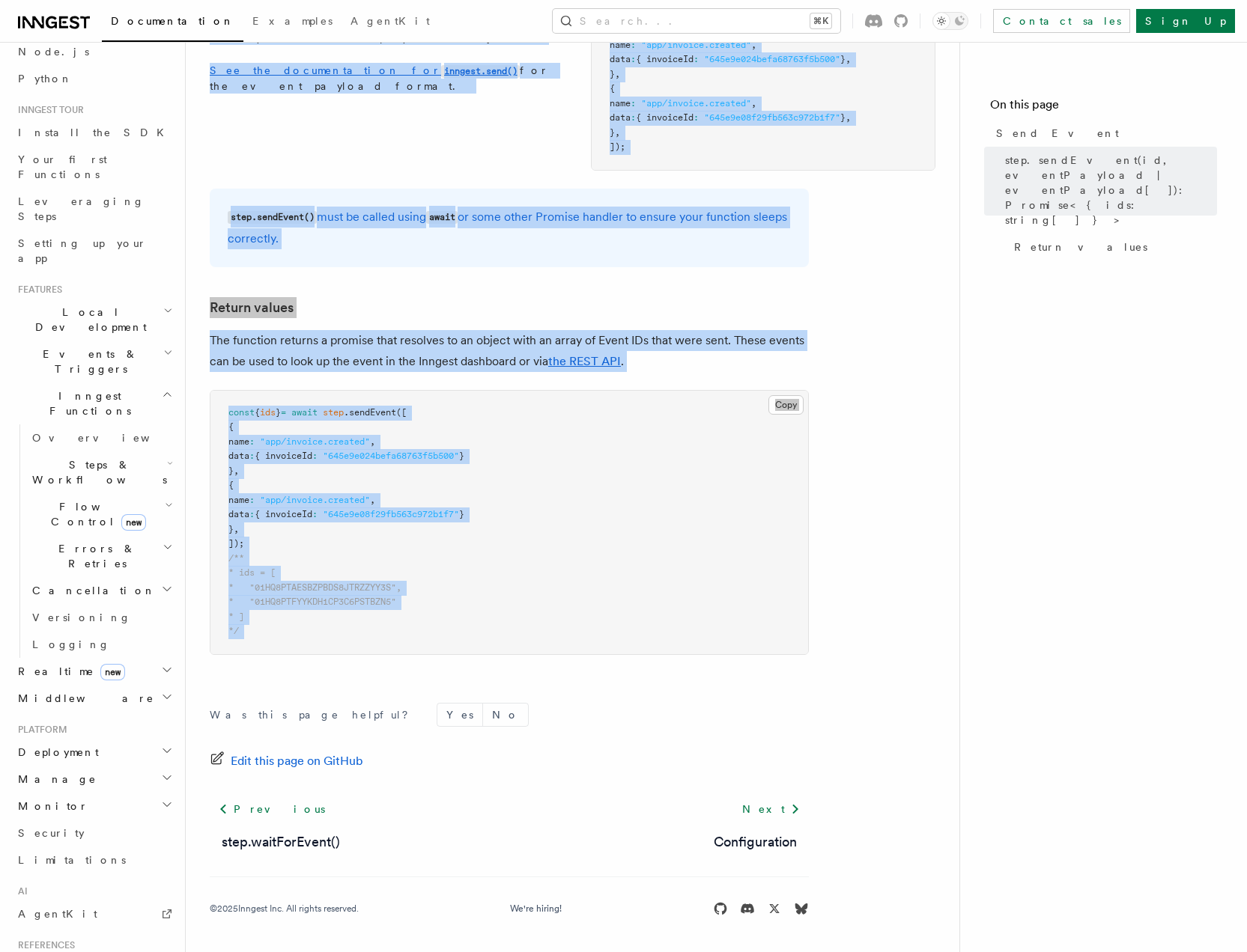
click at [67, 583] on span "Cancellation" at bounding box center [90, 590] width 129 height 15
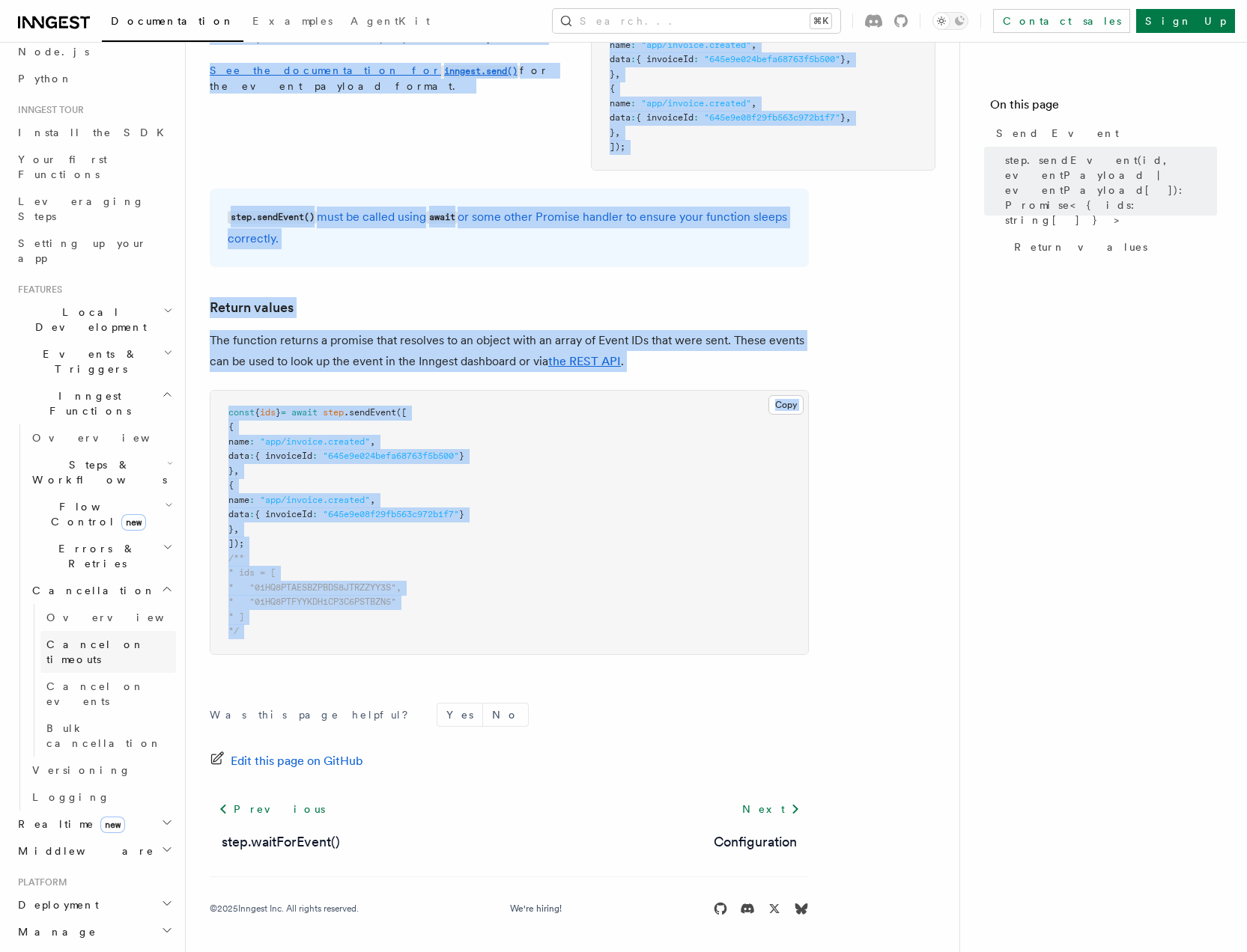
click at [122, 638] on span "Cancel on timeouts" at bounding box center [96, 651] width 98 height 27
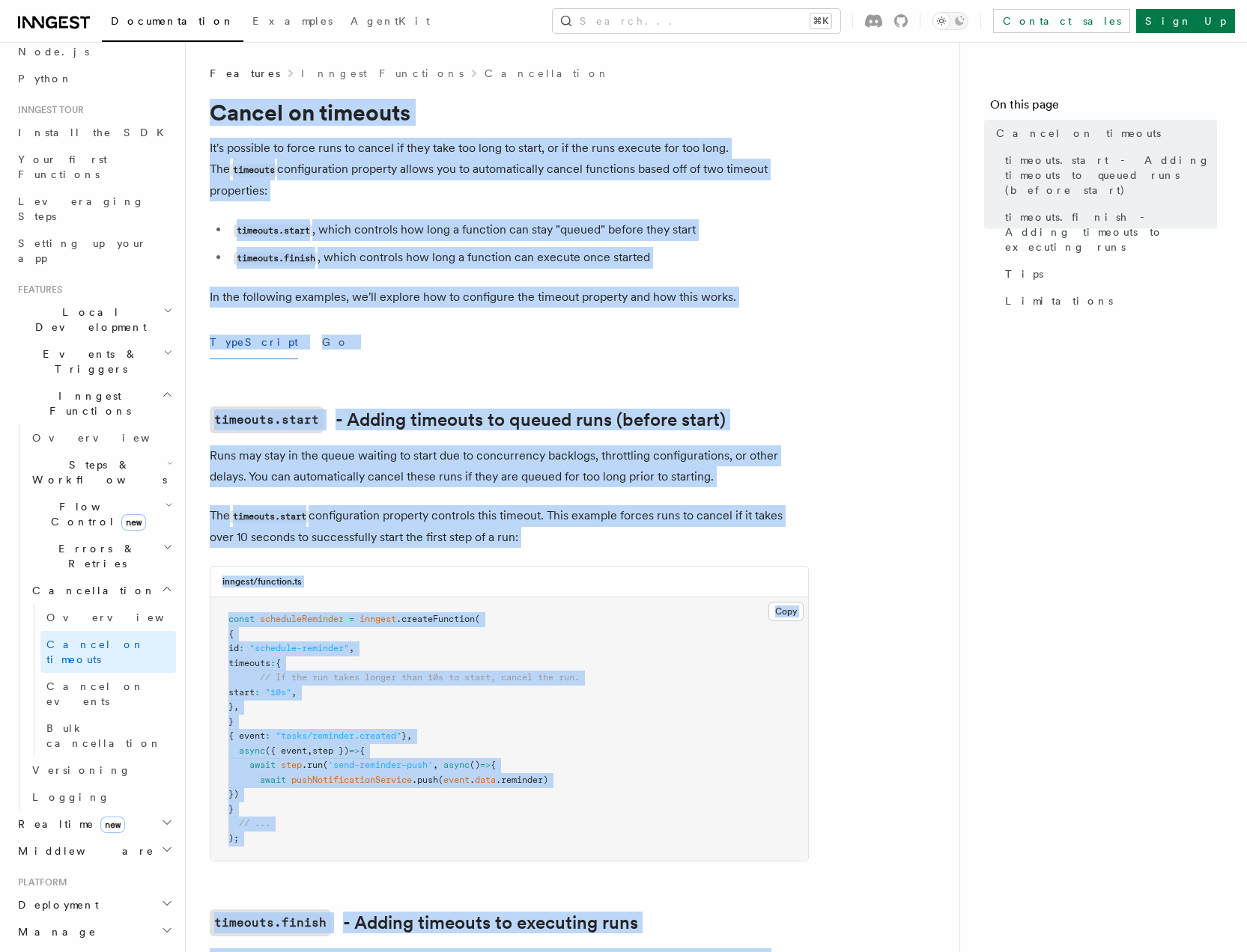
click at [312, 225] on code "timeouts.start" at bounding box center [272, 231] width 78 height 13
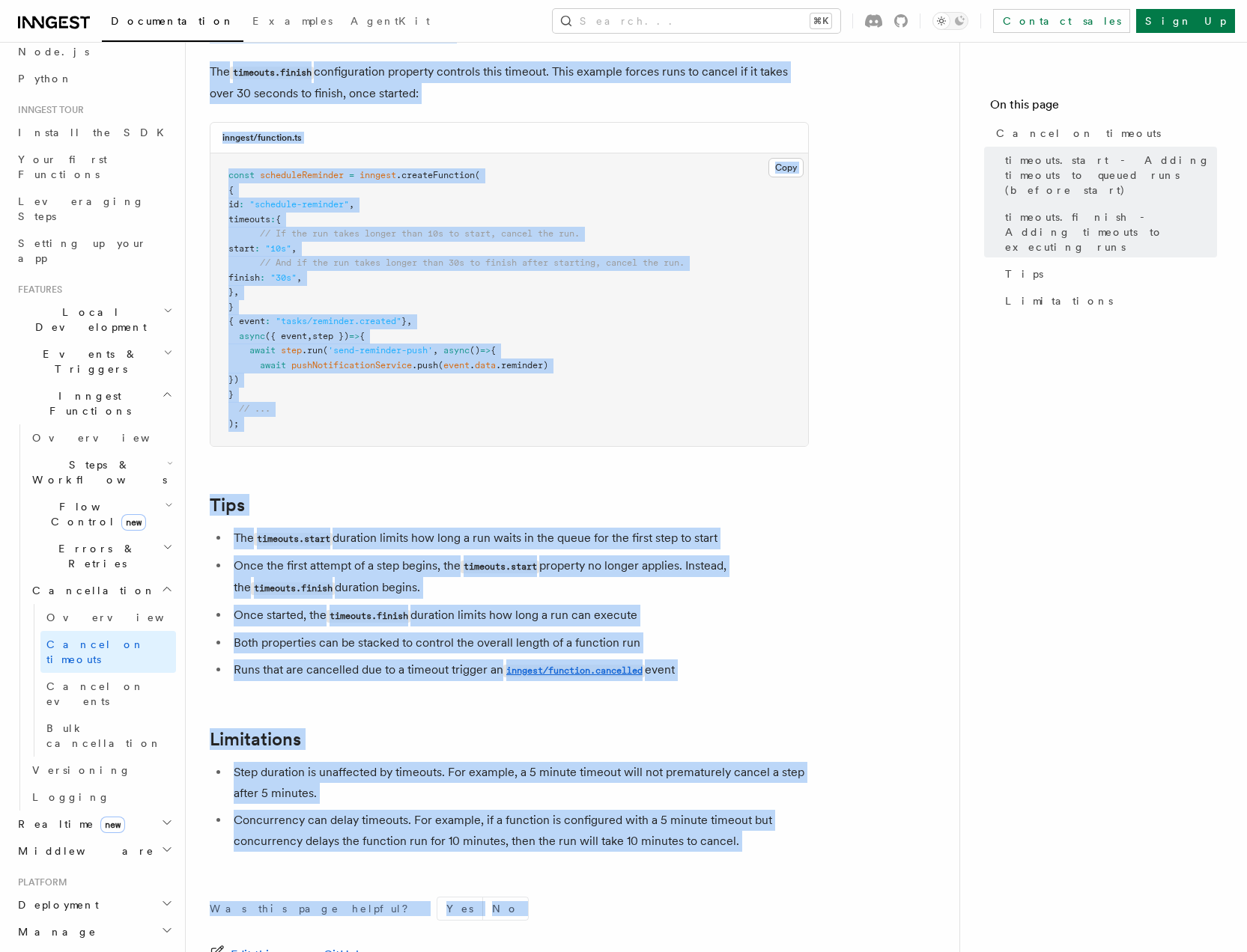
scroll to position [1123, 0]
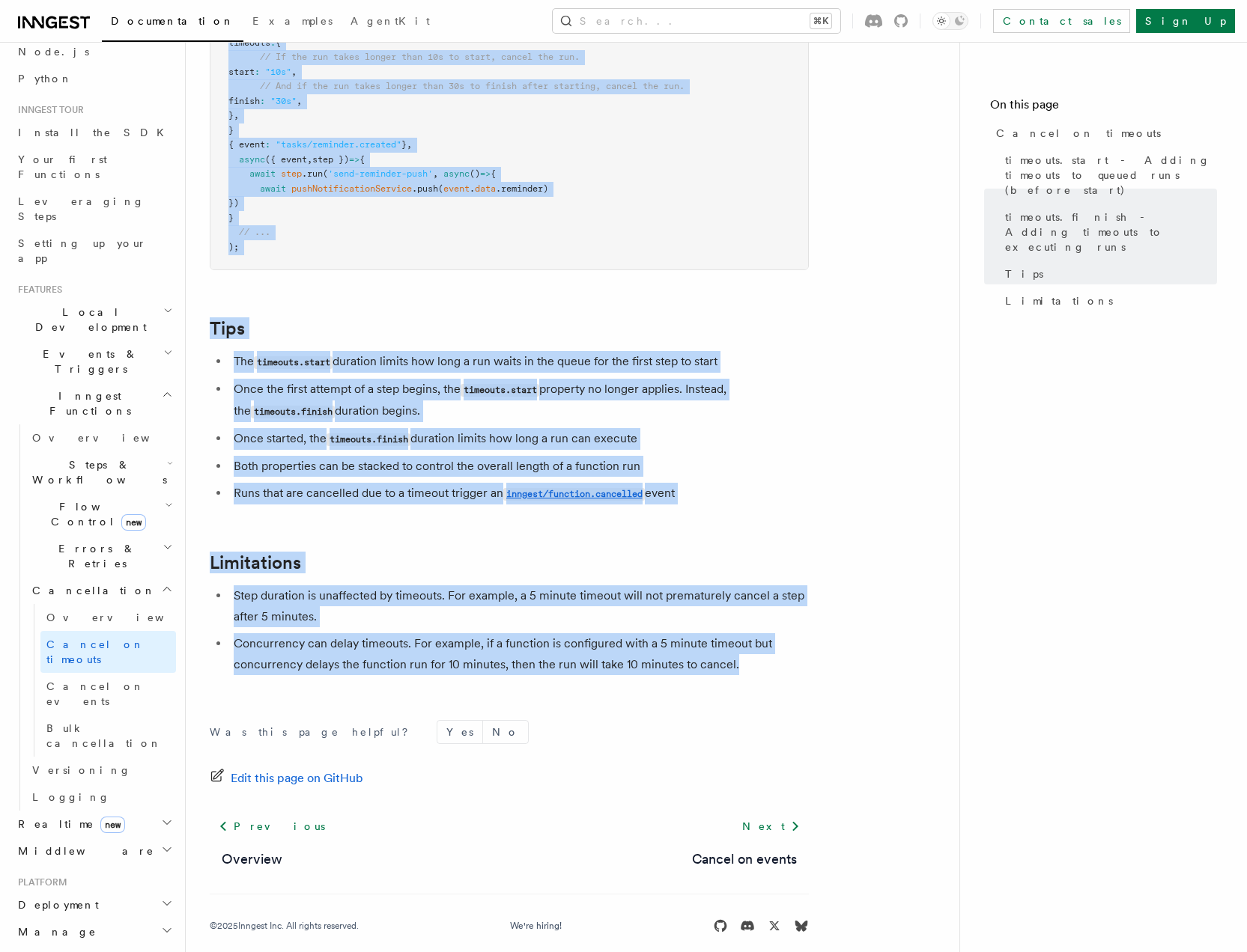
drag, startPoint x: 230, startPoint y: 127, endPoint x: 752, endPoint y: 656, distance: 743.2
copy article "Cancel on timeouts It's possible to force runs to cancel if they take too long …"
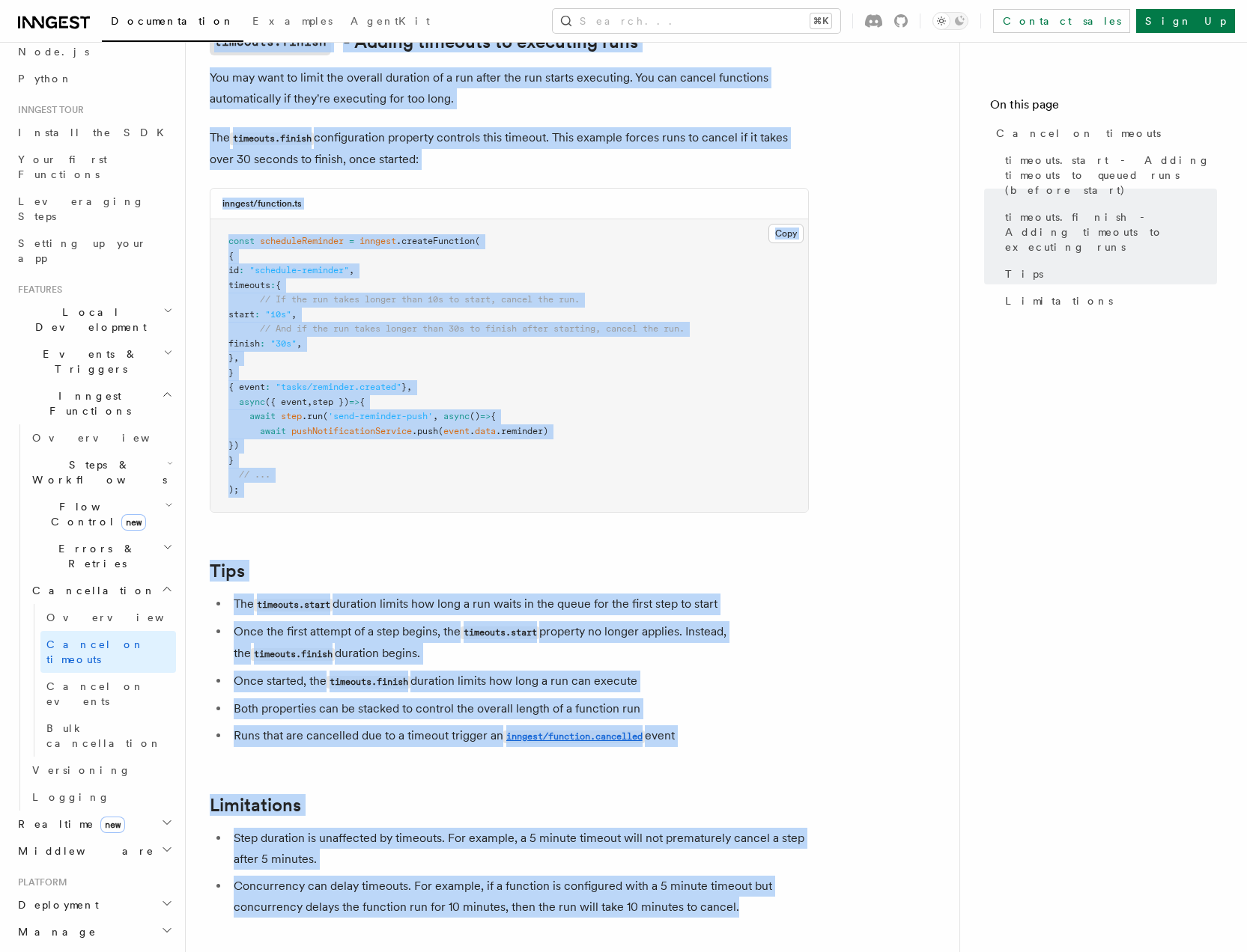
scroll to position [660, 0]
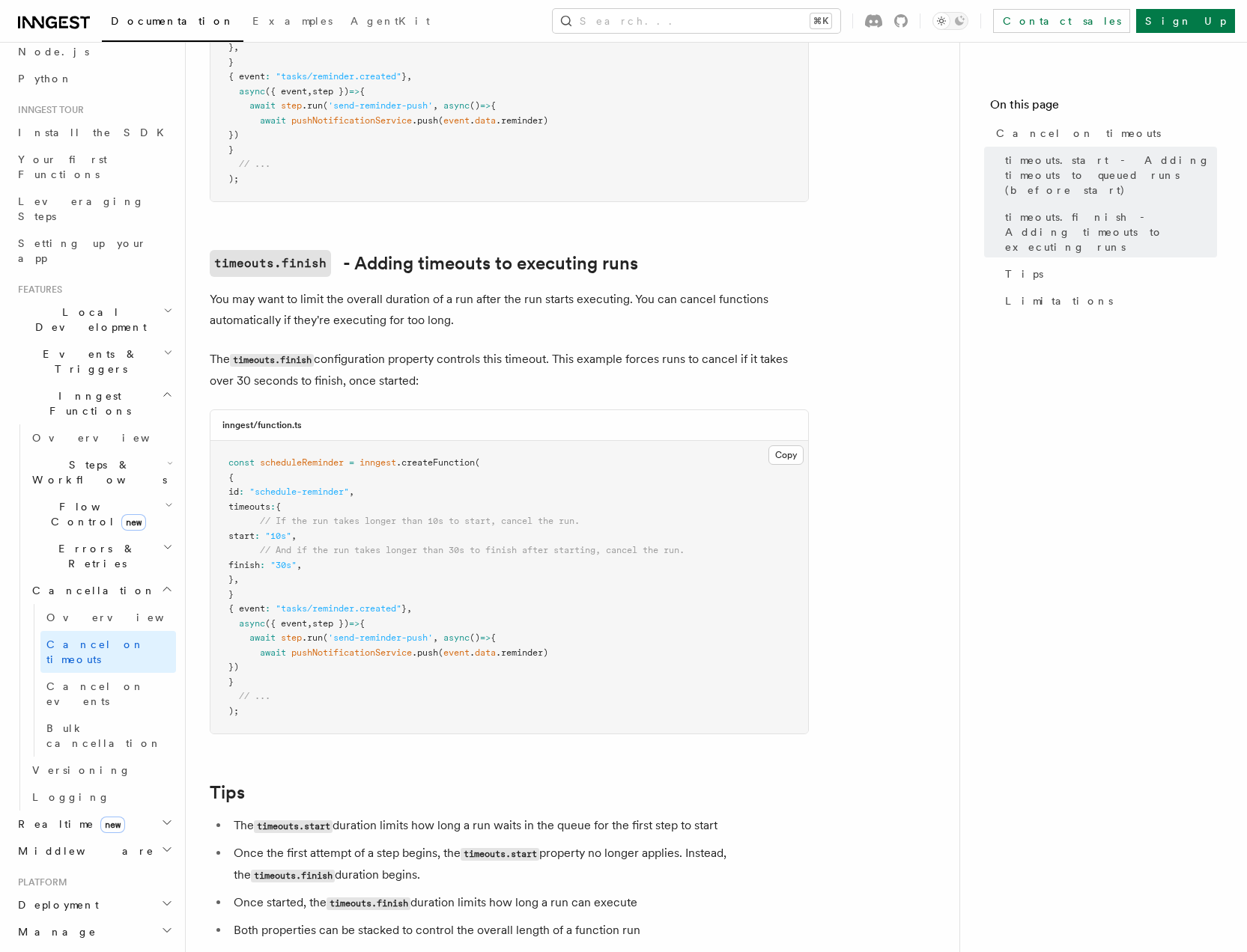
click at [891, 649] on article "Features Inngest Functions Cancellation Cancel on timeouts It's possible to for…" at bounding box center [572, 420] width 726 height 2027
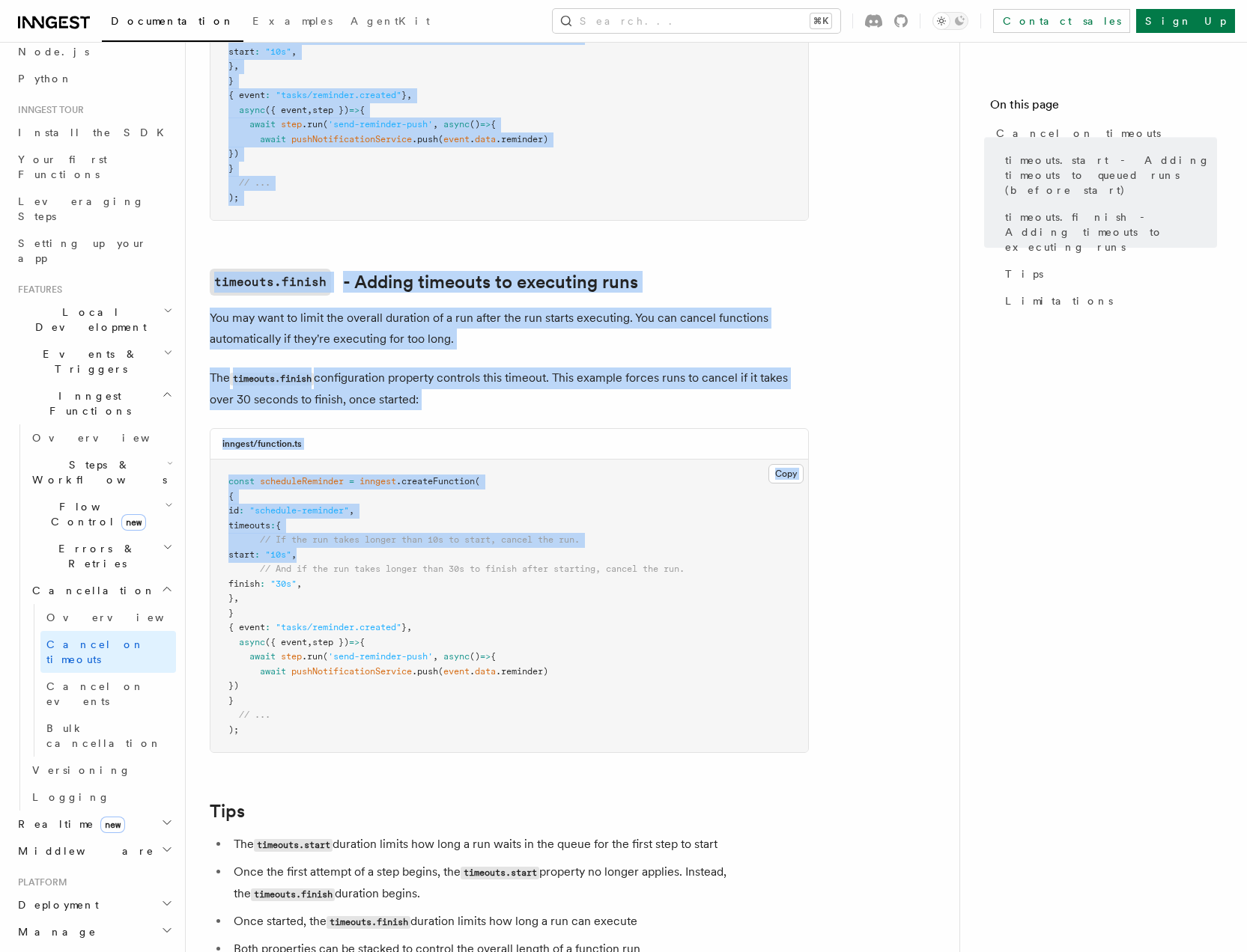
scroll to position [642, 0]
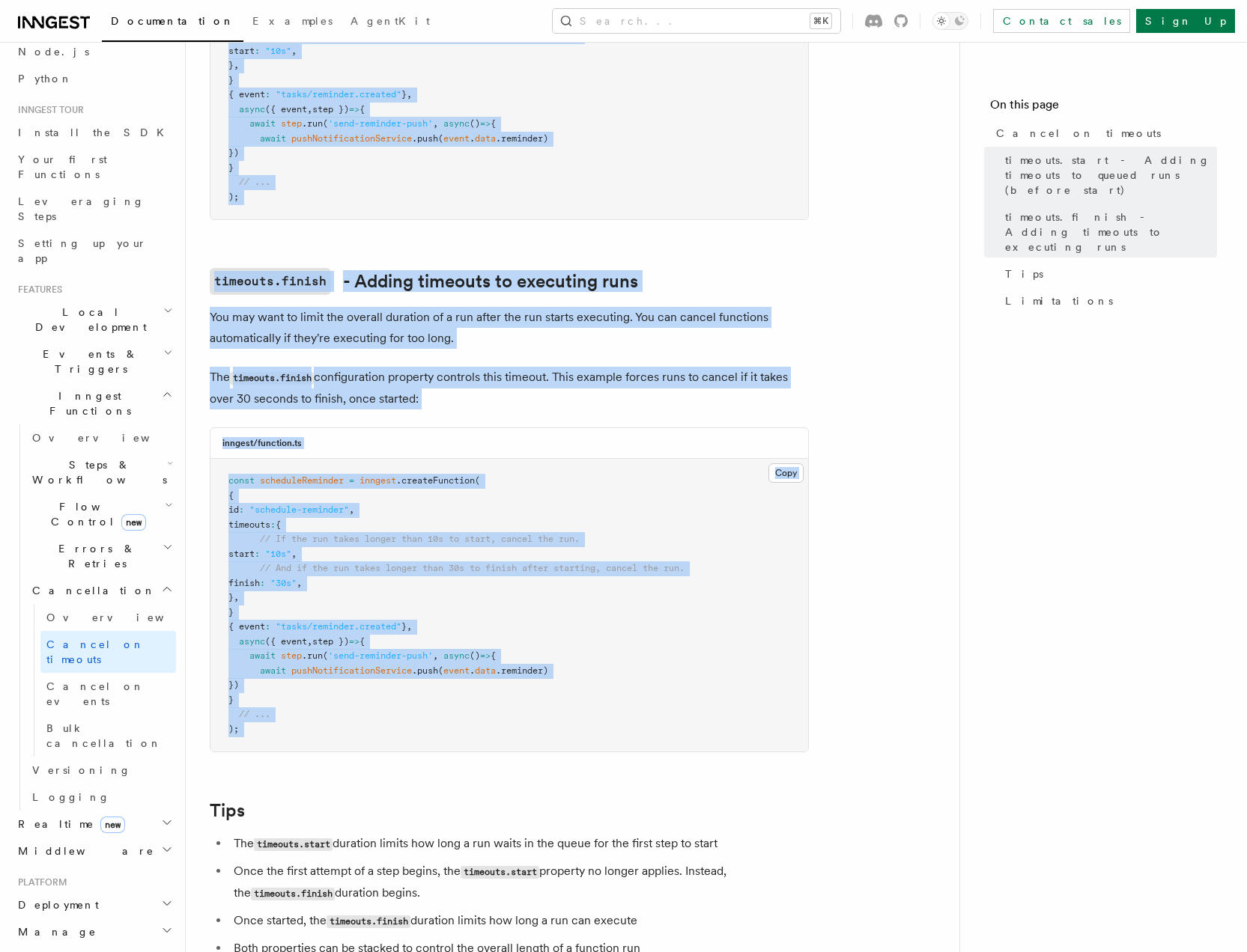
drag, startPoint x: 208, startPoint y: 202, endPoint x: 483, endPoint y: 767, distance: 628.4
click at [526, 767] on div "Features Inngest Functions Cancellation Cancel on timeouts It's possible to for…" at bounding box center [596, 405] width 821 height 2094
copy article "timeouts.start - Adding timeouts to queued runs (before start) Runs may stay in…"
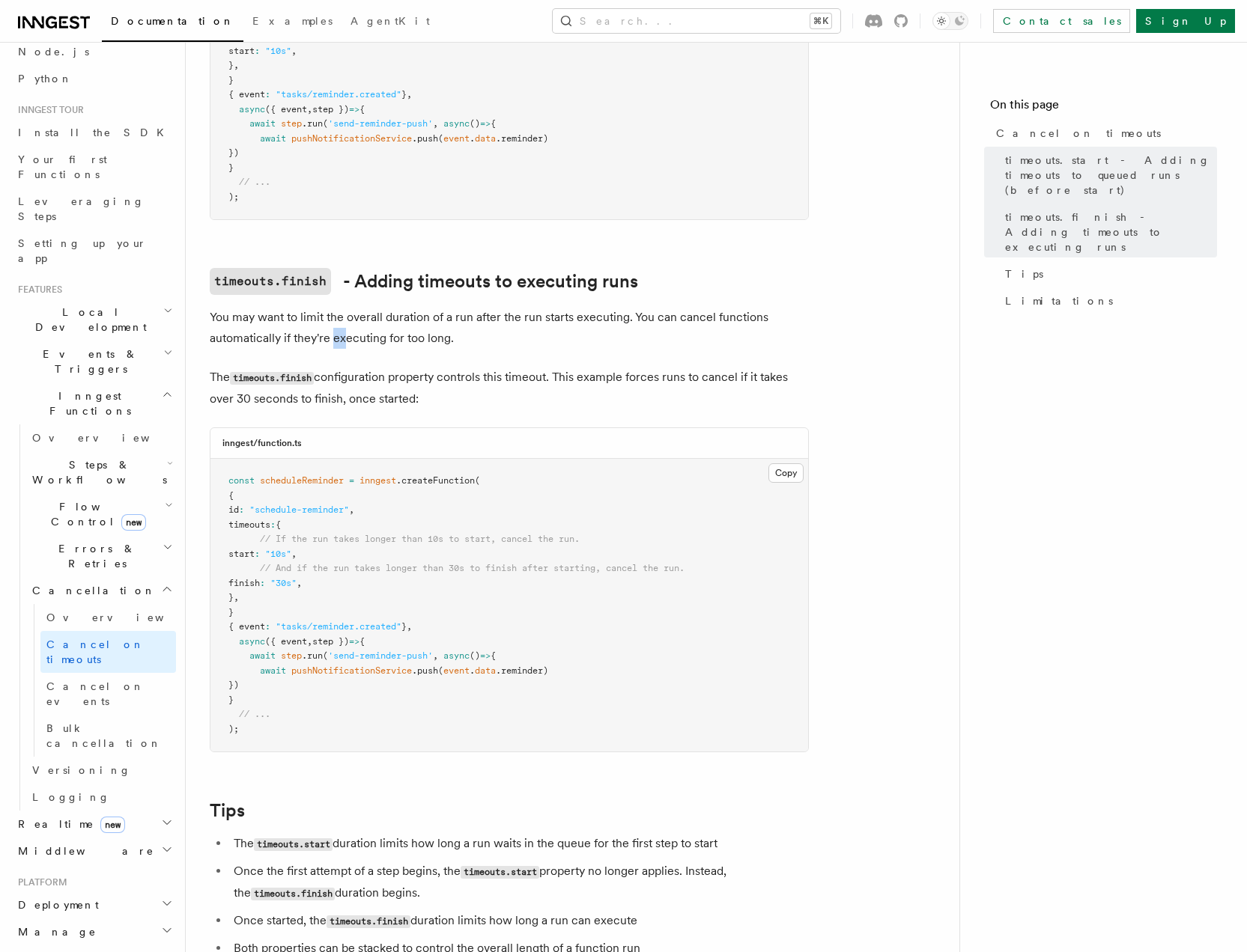
click at [346, 307] on p "You may want to limit the overall duration of a run after the run starts execut…" at bounding box center [508, 327] width 599 height 42
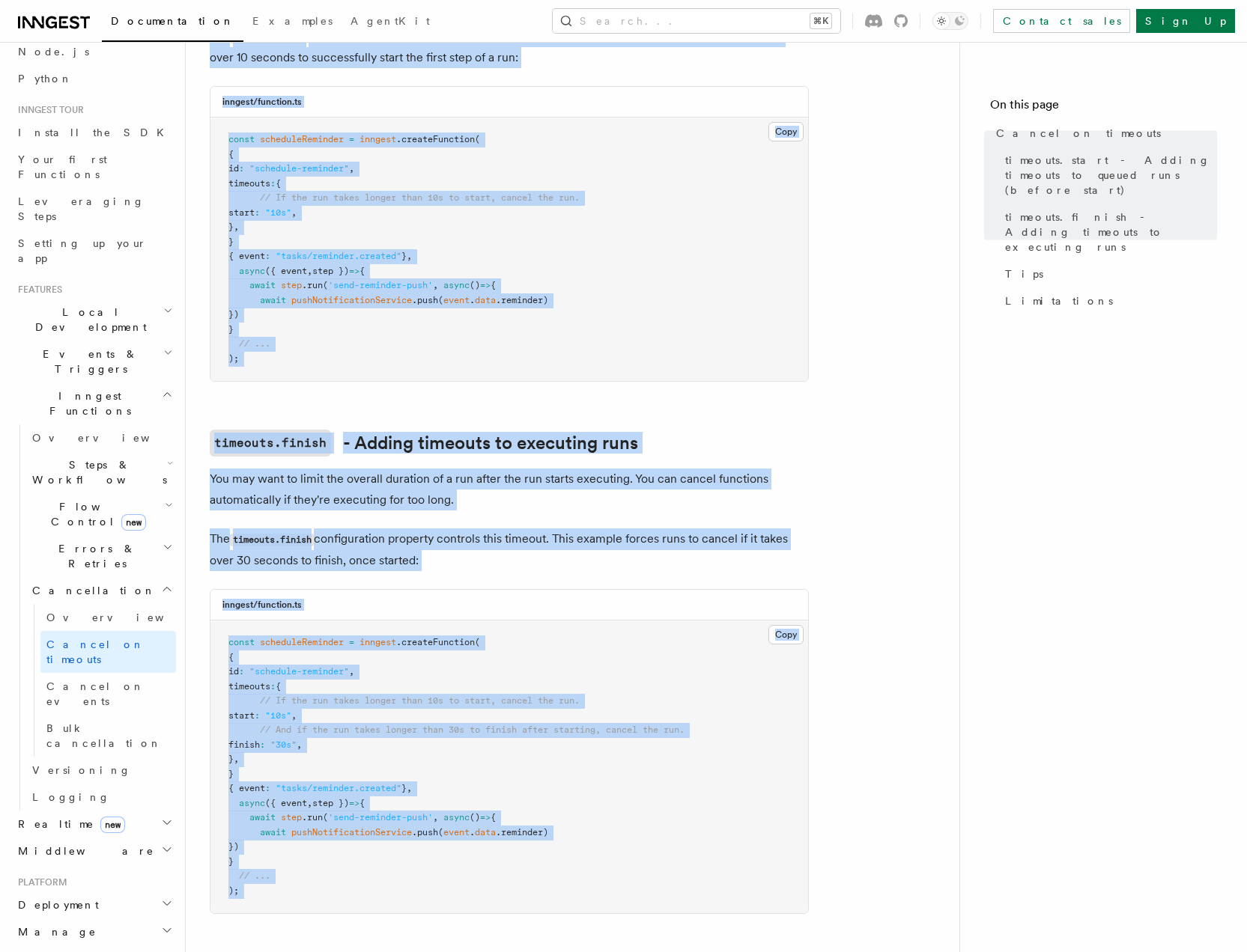
scroll to position [1123, 0]
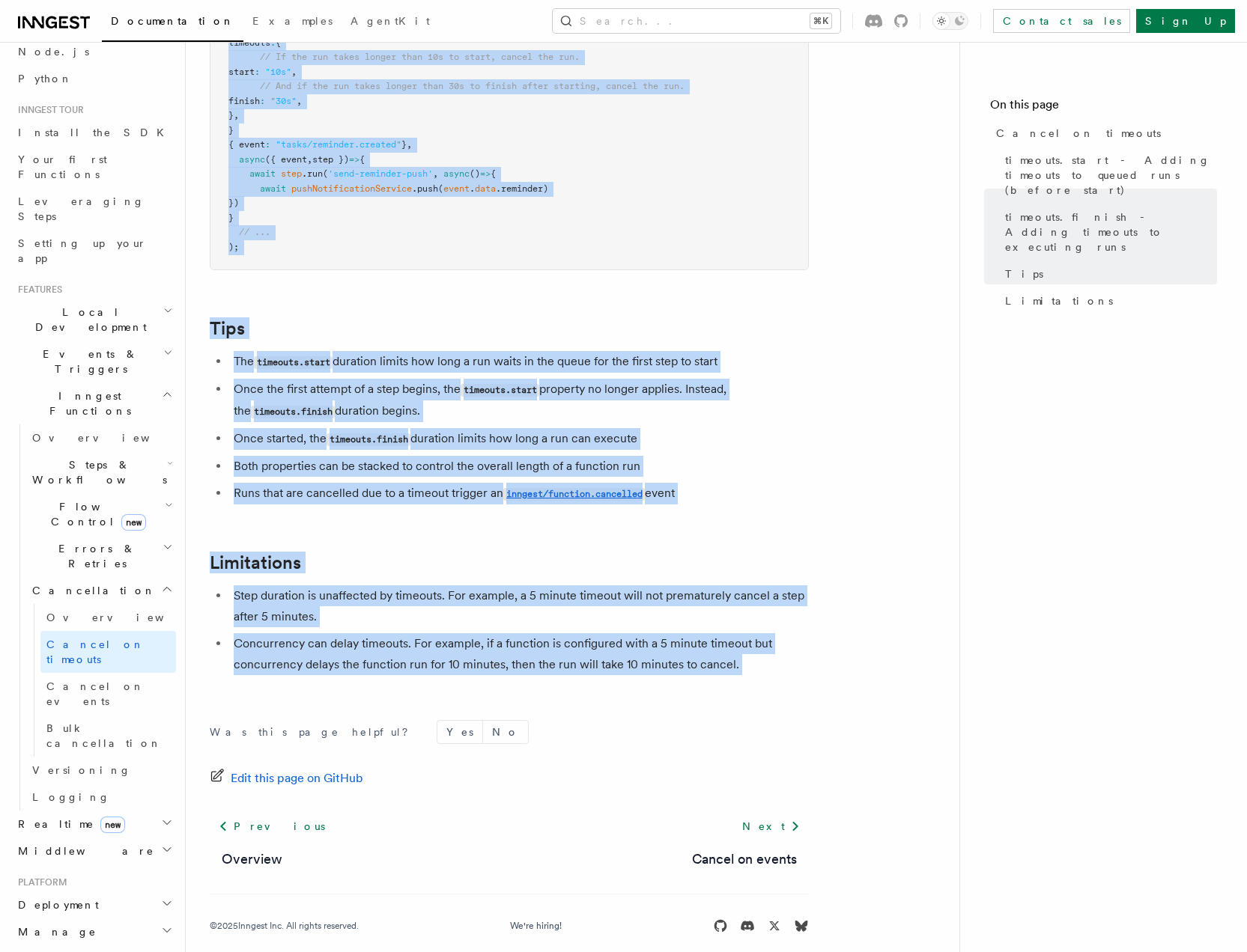
drag, startPoint x: 216, startPoint y: 117, endPoint x: 462, endPoint y: 687, distance: 620.8
copy article "Cancel on timeouts It's possible to force runs to cancel if they take too long …"
